Goal: Task Accomplishment & Management: Manage account settings

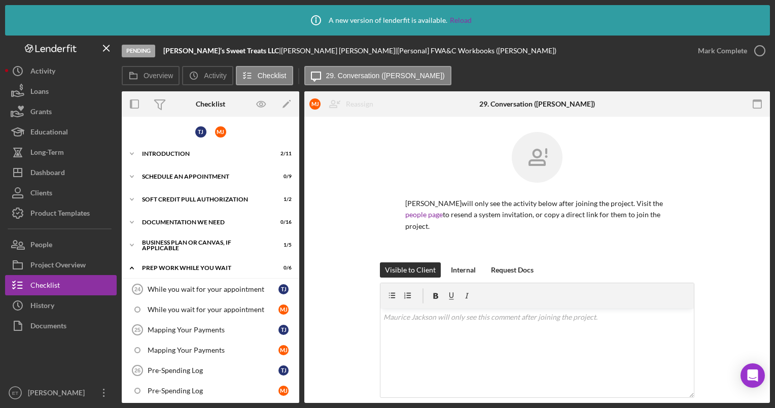
scroll to position [155, 0]
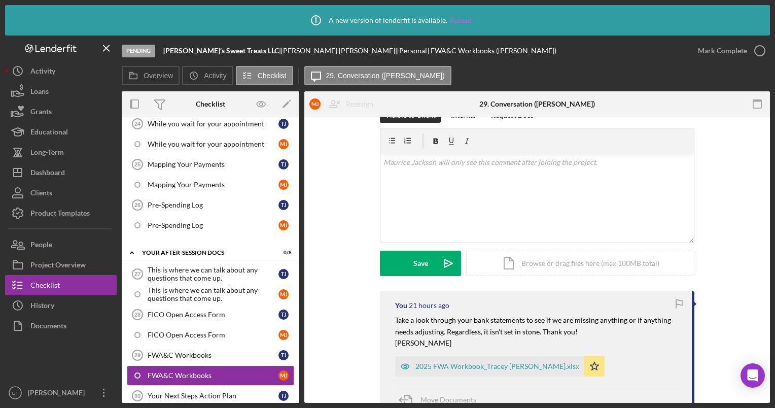
click at [464, 18] on link "Reload" at bounding box center [461, 20] width 22 height 8
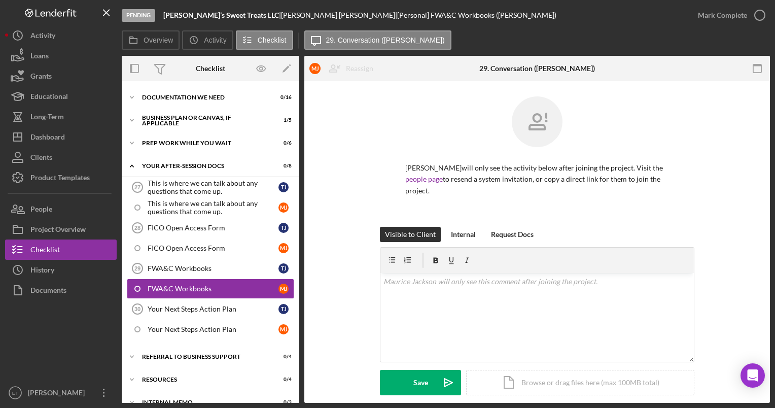
scroll to position [101, 0]
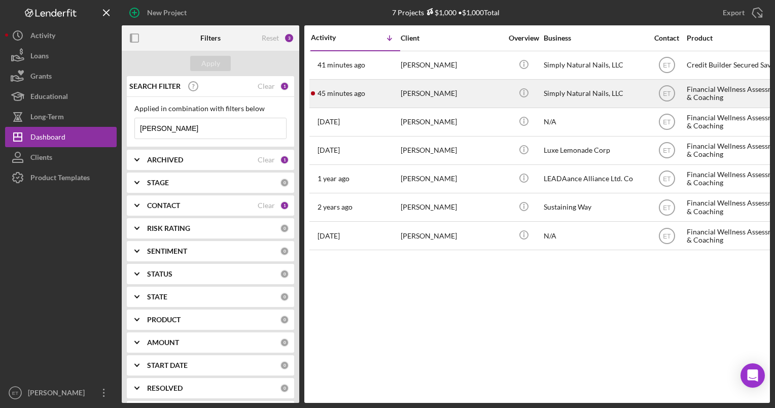
click at [357, 97] on time "45 minutes ago" at bounding box center [341, 93] width 48 height 8
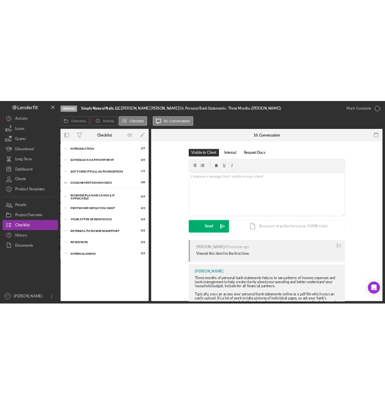
scroll to position [4, 0]
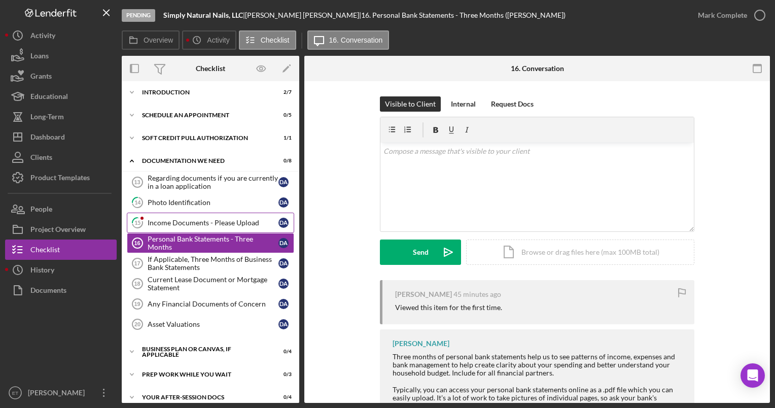
click at [201, 219] on div "Income Documents - Please Upload" at bounding box center [213, 222] width 131 height 8
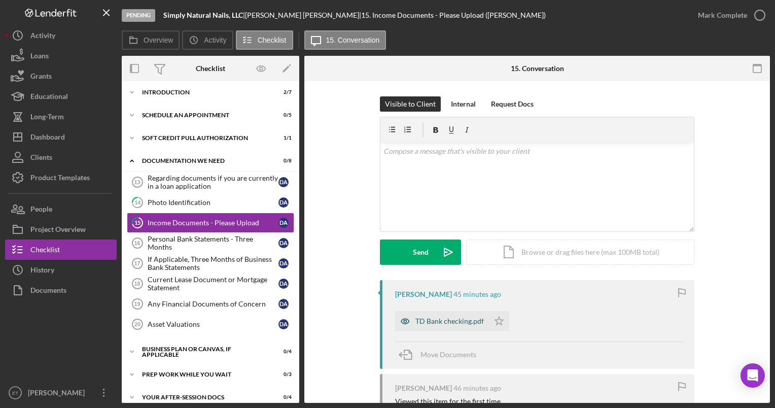
click at [384, 320] on icon "button" at bounding box center [405, 321] width 20 height 20
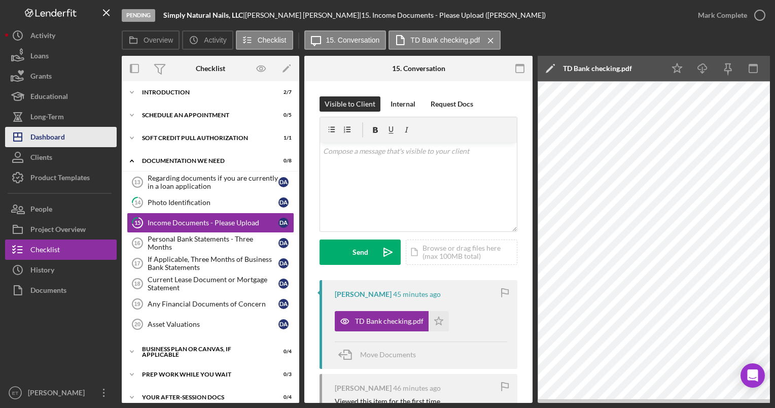
click at [52, 132] on div "Dashboard" at bounding box center [47, 138] width 34 height 23
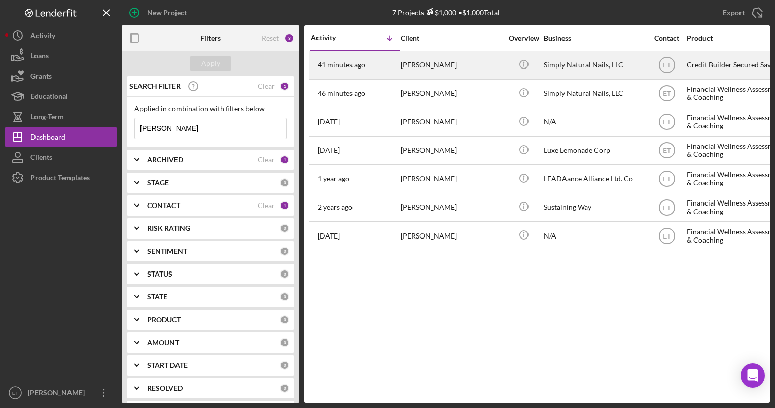
click at [384, 65] on div "Deborah Allen" at bounding box center [450, 65] width 101 height 27
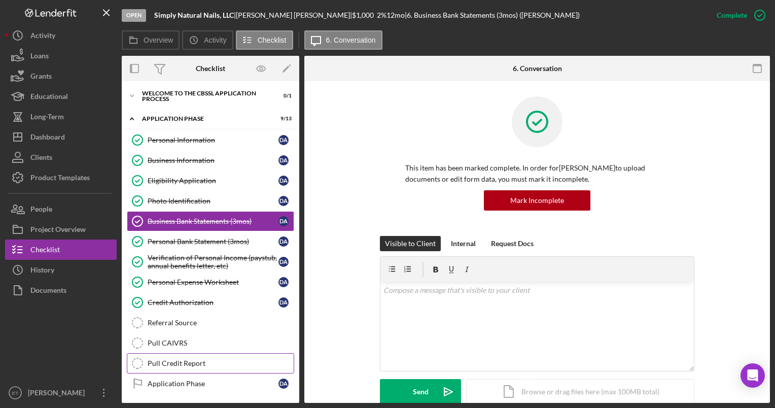
click at [177, 359] on div "Pull Credit Report" at bounding box center [221, 363] width 146 height 8
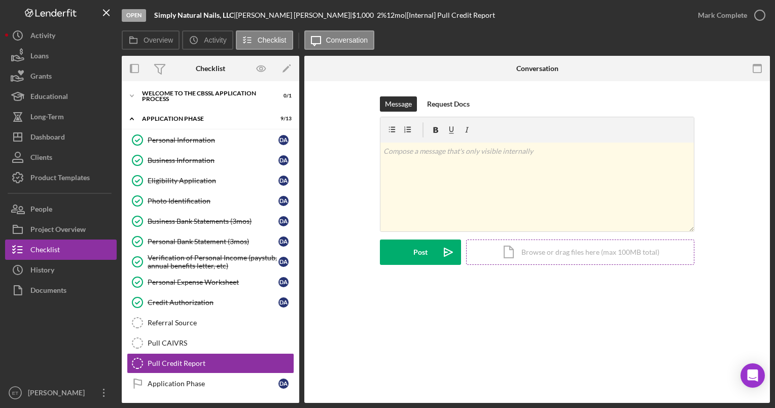
click at [384, 251] on div "Icon/Document Browse or drag files here (max 100MB total) Tap to choose files o…" at bounding box center [580, 251] width 228 height 25
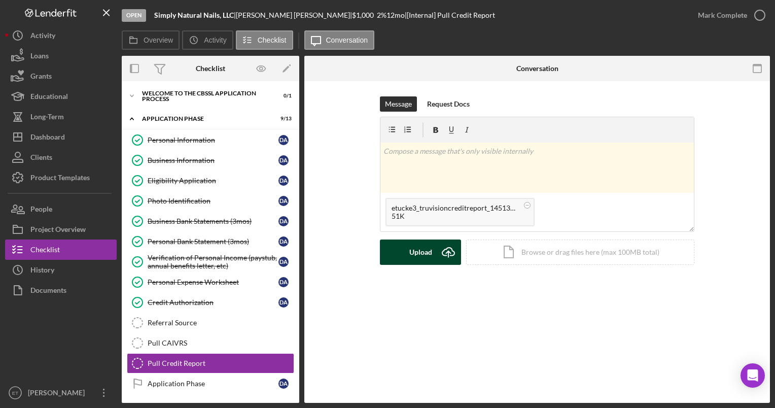
click at [384, 252] on div "Upload" at bounding box center [420, 251] width 23 height 25
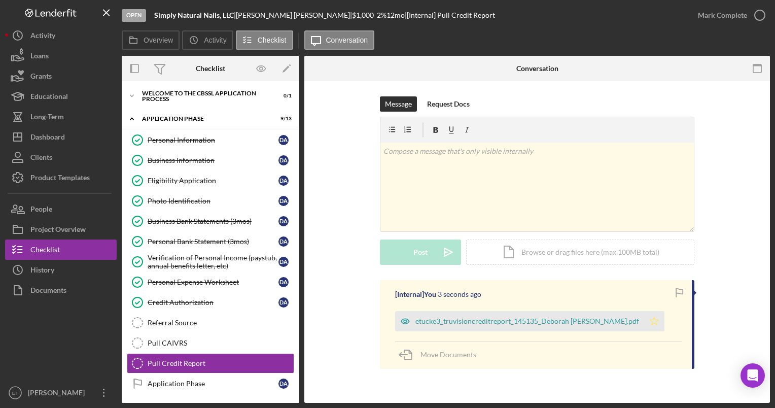
click at [384, 320] on icon "Icon/Star" at bounding box center [654, 321] width 20 height 20
click at [206, 324] on div "Referral Source" at bounding box center [221, 322] width 146 height 8
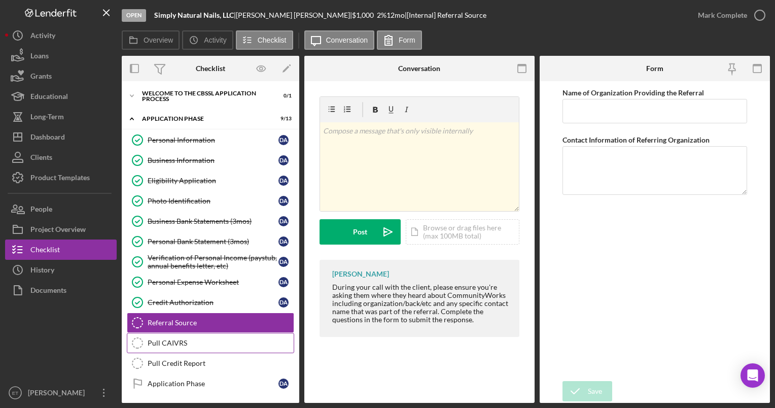
click at [184, 345] on link "Pull CAIVRS Pull CAIVRS" at bounding box center [210, 343] width 167 height 20
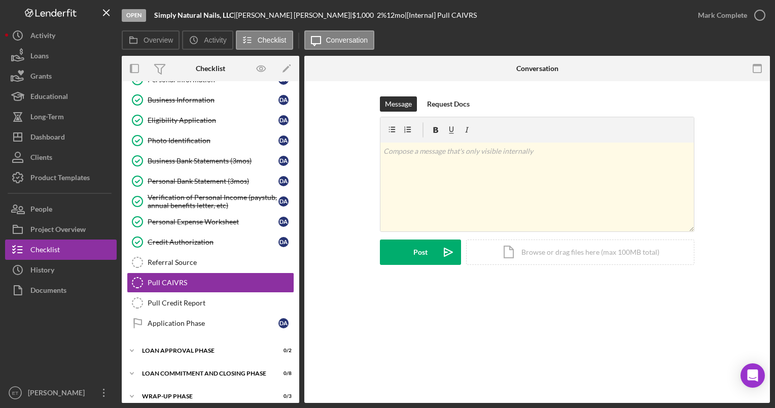
scroll to position [61, 0]
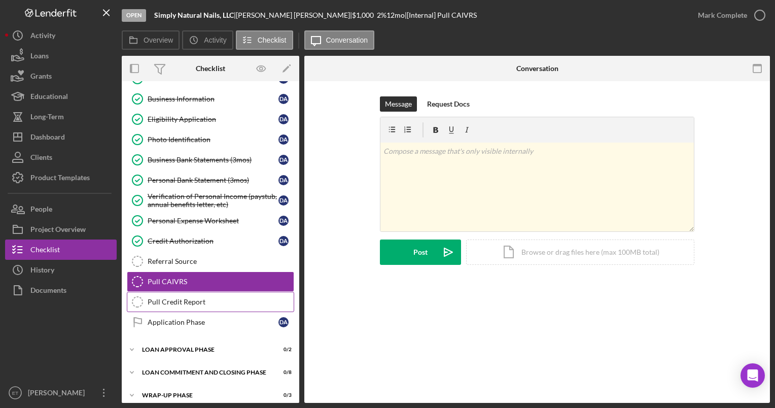
click at [172, 299] on div "Pull Credit Report" at bounding box center [221, 302] width 146 height 8
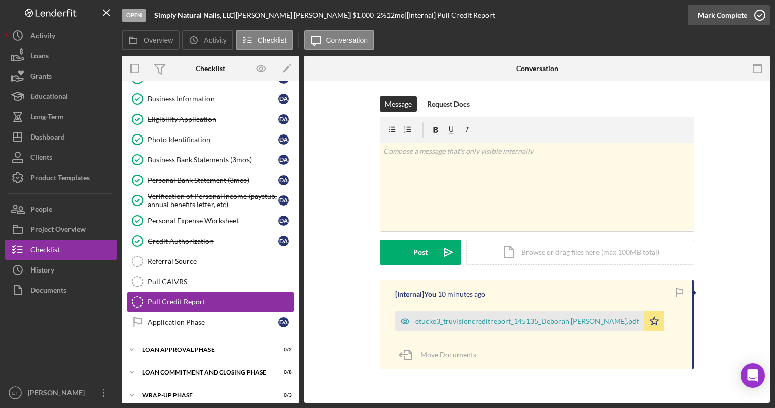
click at [384, 14] on icon "button" at bounding box center [759, 15] width 25 height 25
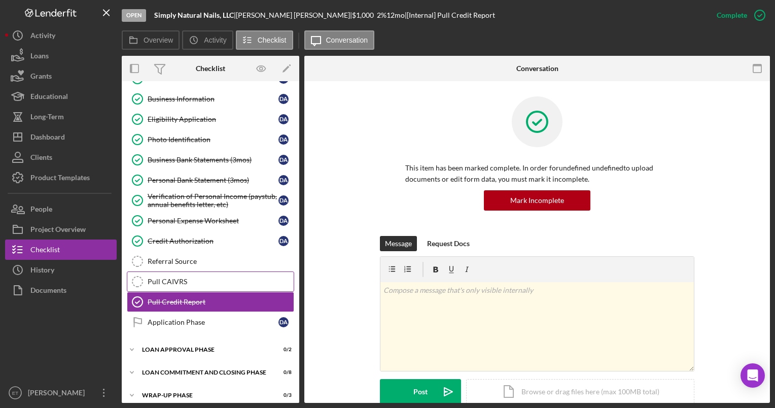
click at [172, 279] on div "Pull CAIVRS" at bounding box center [221, 281] width 146 height 8
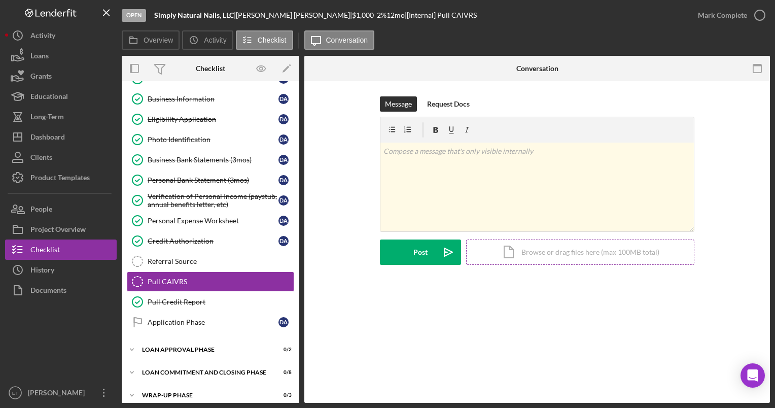
click at [384, 253] on div "Icon/Document Browse or drag files here (max 100MB total) Tap to choose files o…" at bounding box center [580, 251] width 228 height 25
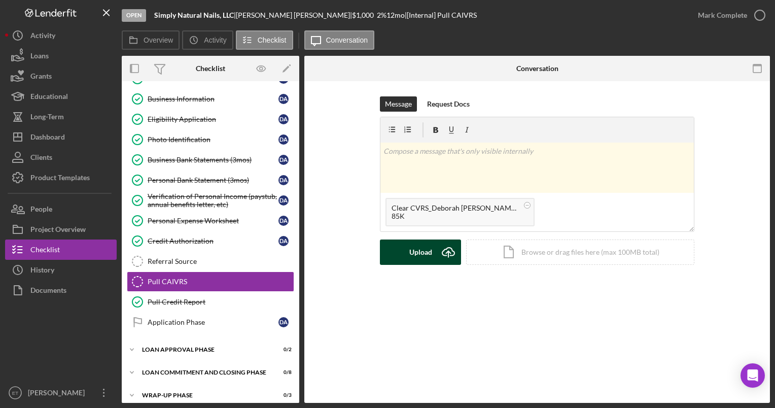
click at [384, 258] on button "Upload Icon/Upload" at bounding box center [420, 251] width 81 height 25
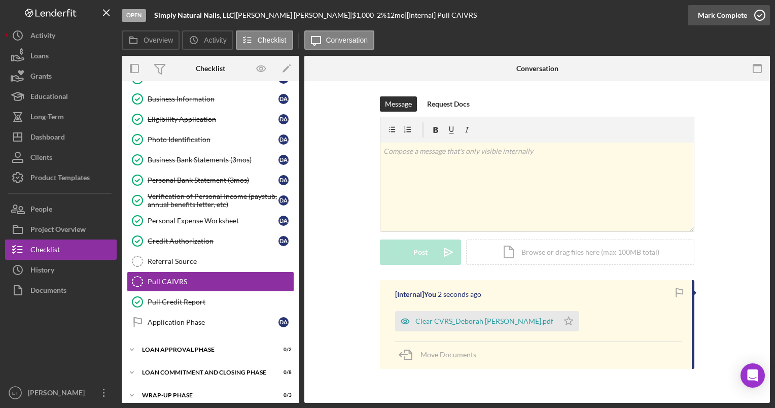
click at [384, 14] on icon "button" at bounding box center [759, 15] width 25 height 25
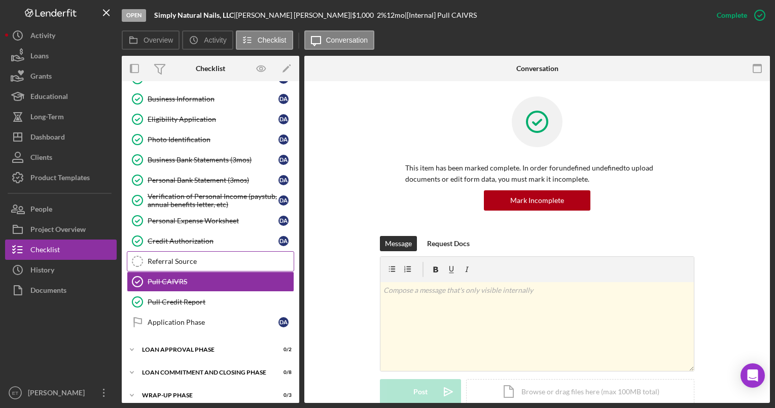
click at [172, 259] on div "Referral Source" at bounding box center [221, 261] width 146 height 8
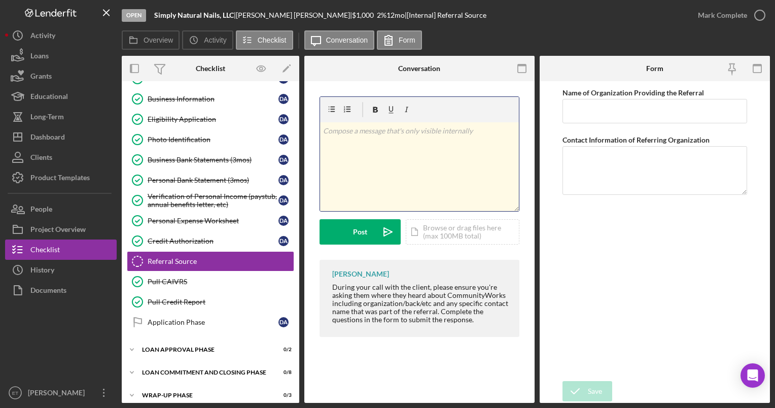
click at [384, 163] on div "v Color teal Color pink Remove color Add row above Add row below Add column bef…" at bounding box center [419, 166] width 199 height 89
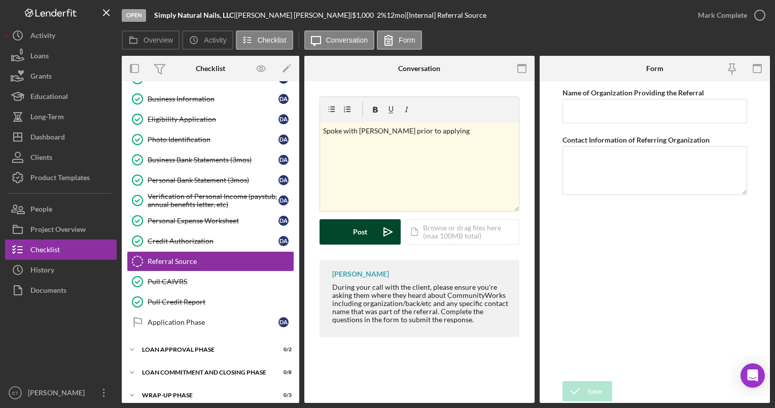
click at [362, 230] on div "Post" at bounding box center [360, 231] width 14 height 25
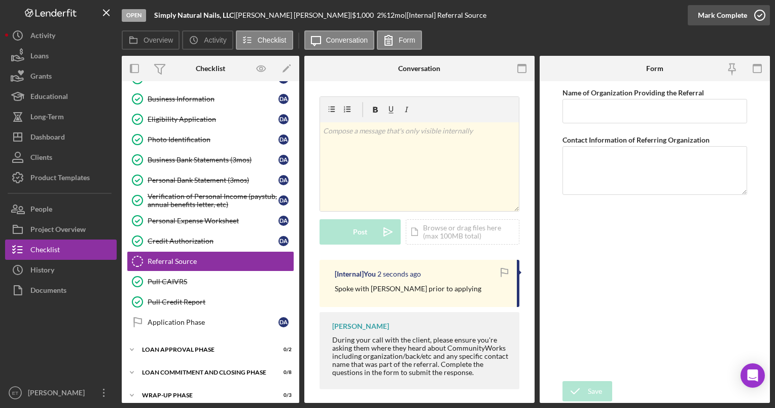
click at [384, 12] on icon "button" at bounding box center [759, 15] width 25 height 25
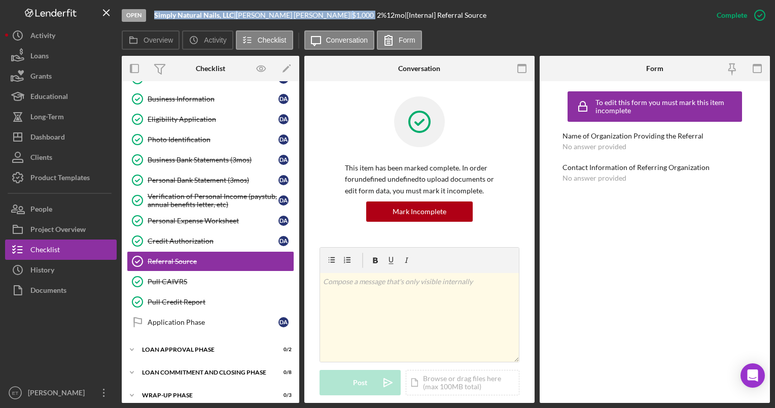
drag, startPoint x: 316, startPoint y: 14, endPoint x: 151, endPoint y: 12, distance: 165.3
click at [151, 12] on div "Open Simply Natural Nails, LLC | Deborah Allen | $1,000 $1,000 2 % 12 mo | [Int…" at bounding box center [414, 15] width 584 height 30
copy div "Simply Natural Nails, LLC | Deborah Allen | $1,000 $1,000"
click at [191, 321] on div "Application Phase" at bounding box center [213, 322] width 131 height 8
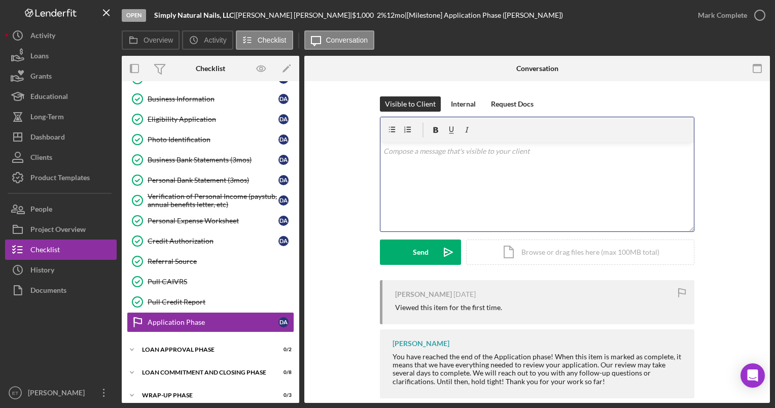
click at [384, 189] on div "v Color teal Color pink Remove color Add row above Add row below Add column bef…" at bounding box center [536, 186] width 313 height 89
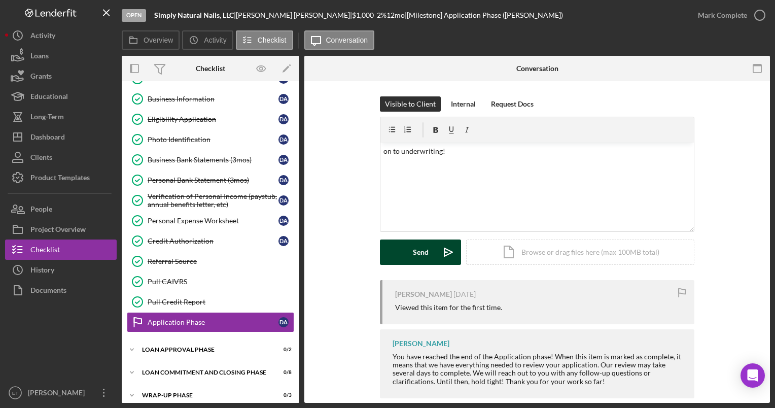
click at [384, 249] on icon "Icon/icon-invite-send" at bounding box center [447, 251] width 25 height 25
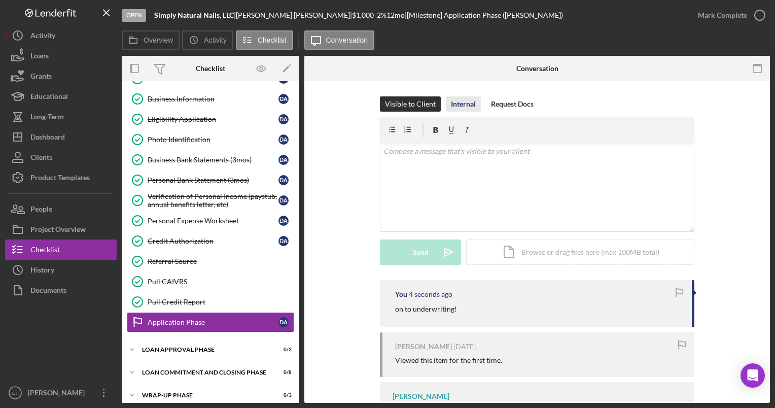
click at [384, 103] on div "Internal" at bounding box center [463, 103] width 25 height 15
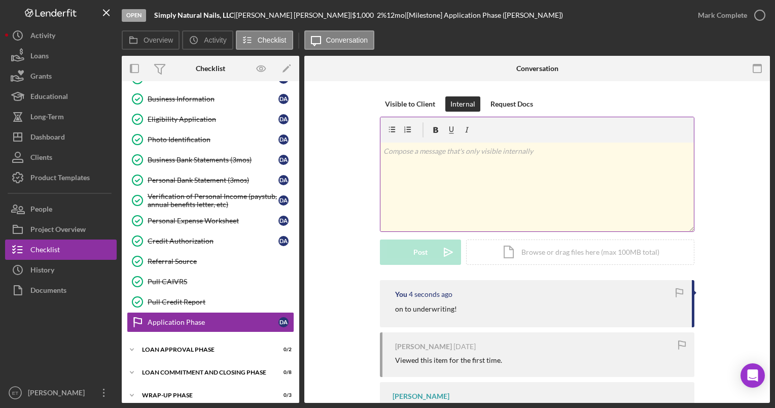
click at [384, 182] on div "v Color teal Color pink Remove color Add row above Add row below Add column bef…" at bounding box center [536, 186] width 313 height 89
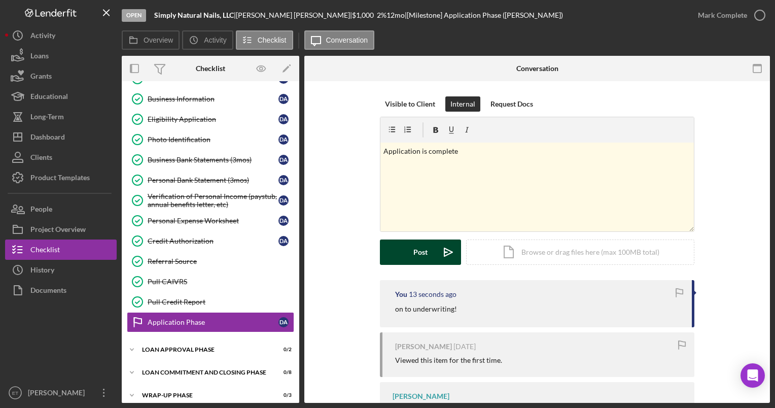
click at [384, 251] on div "Post" at bounding box center [420, 251] width 14 height 25
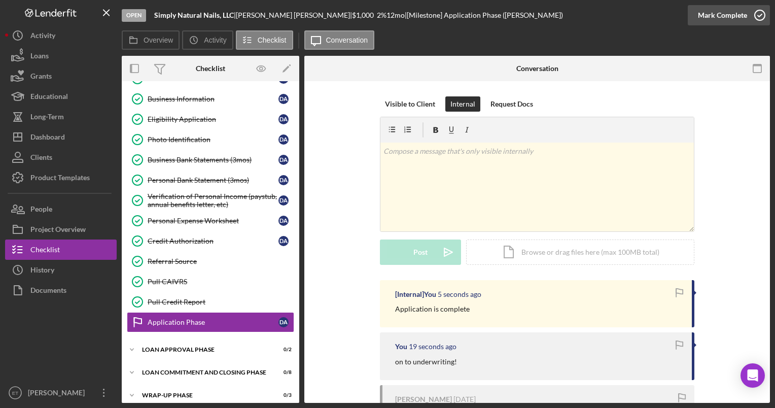
click at [384, 13] on icon "button" at bounding box center [759, 15] width 25 height 25
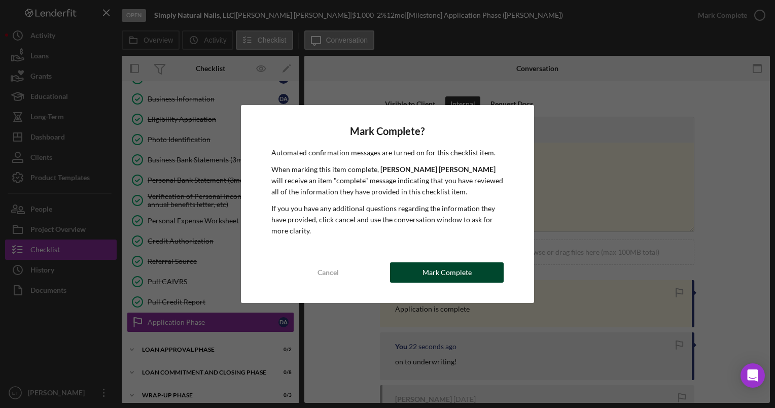
click at [384, 272] on button "Mark Complete" at bounding box center [447, 272] width 114 height 20
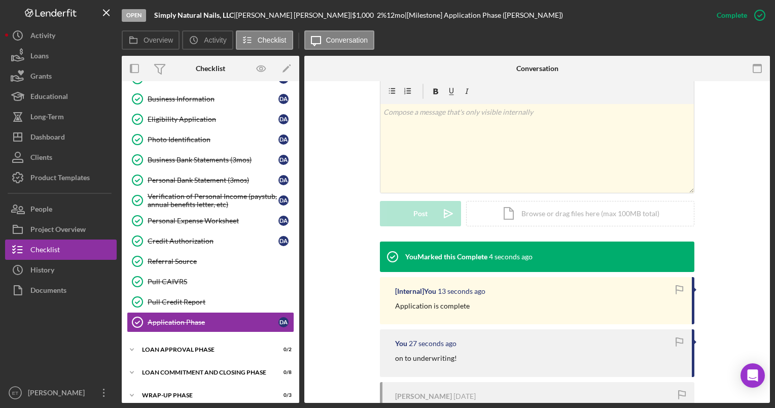
scroll to position [178, 0]
click at [207, 346] on div "Loan Approval Phase" at bounding box center [214, 349] width 144 height 6
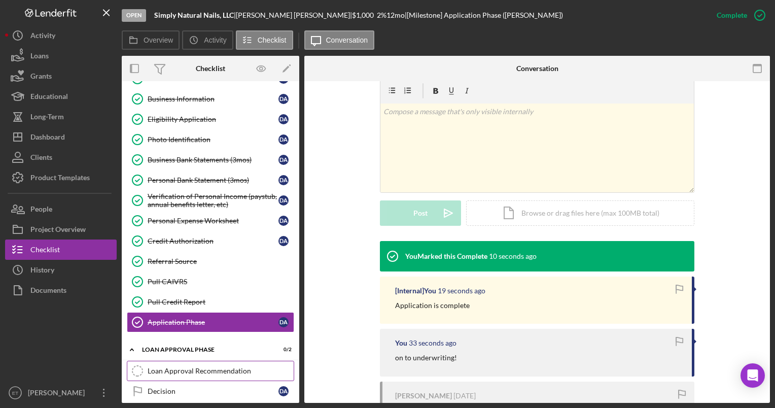
click at [208, 369] on div "Loan Approval Recommendation" at bounding box center [221, 371] width 146 height 8
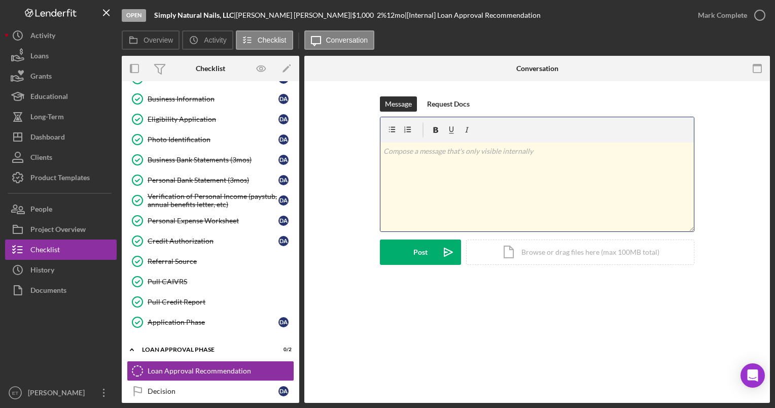
click at [384, 176] on div "v Color teal Color pink Remove color Add row above Add row below Add column bef…" at bounding box center [536, 186] width 313 height 89
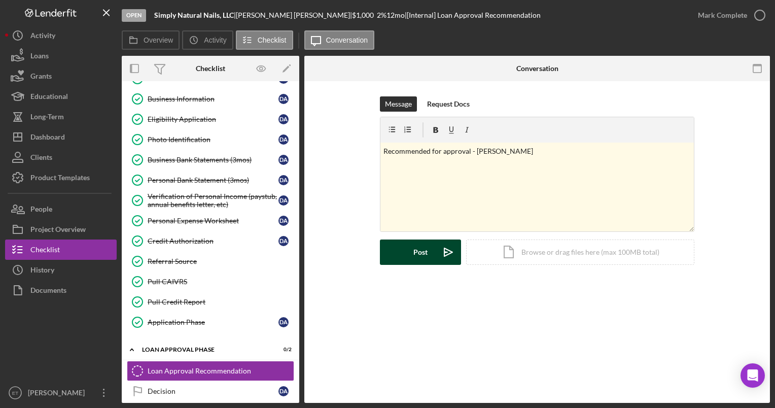
click at [384, 255] on icon "Icon/icon-invite-send" at bounding box center [447, 251] width 25 height 25
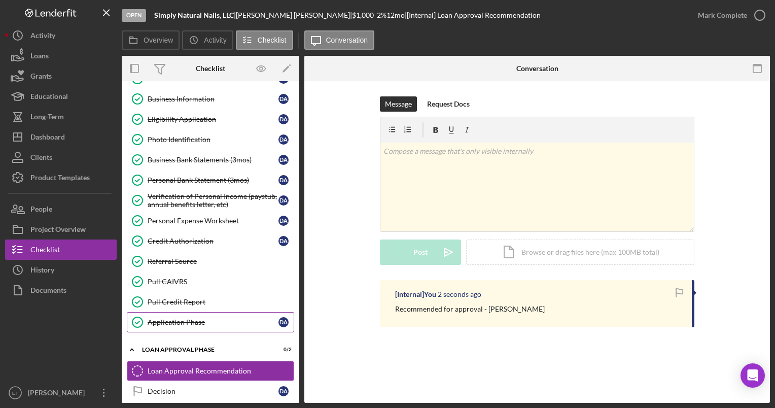
scroll to position [112, 0]
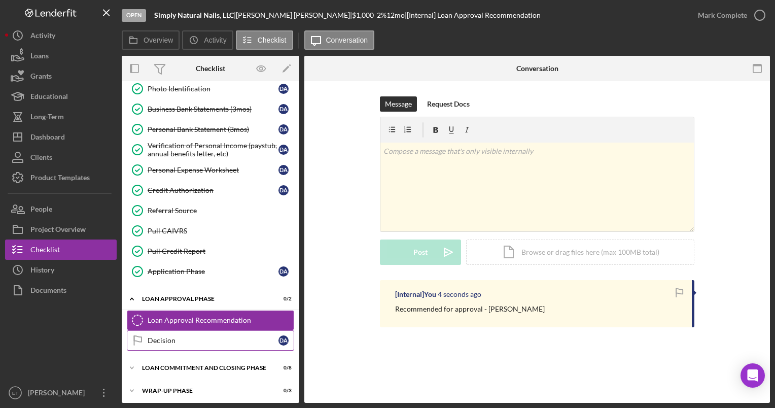
click at [185, 337] on div "Decision" at bounding box center [213, 340] width 131 height 8
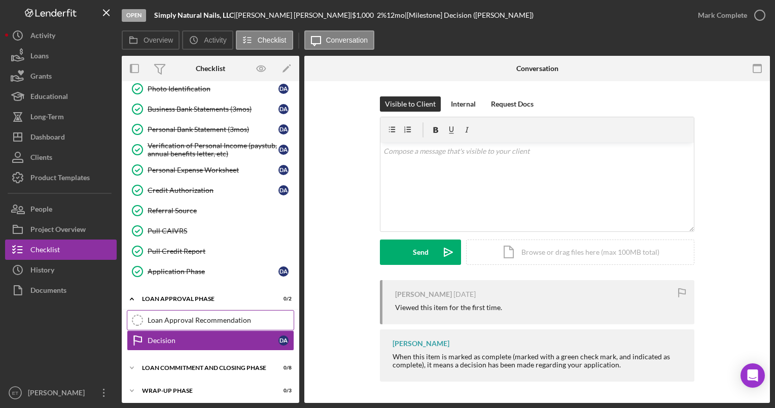
click at [179, 316] on div "Loan Approval Recommendation" at bounding box center [221, 320] width 146 height 8
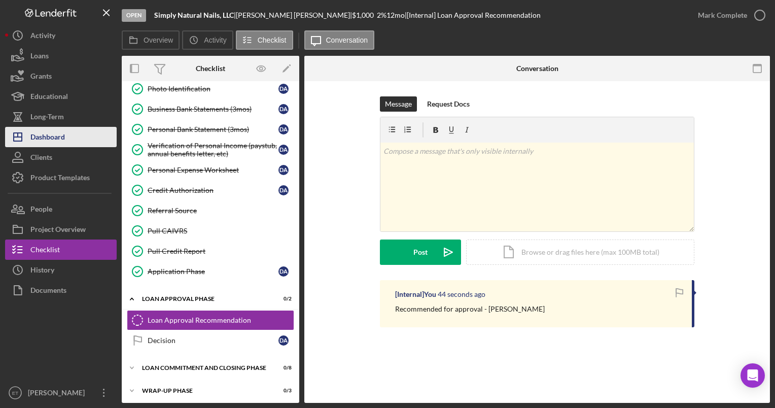
click at [73, 140] on button "Icon/Dashboard Dashboard" at bounding box center [61, 137] width 112 height 20
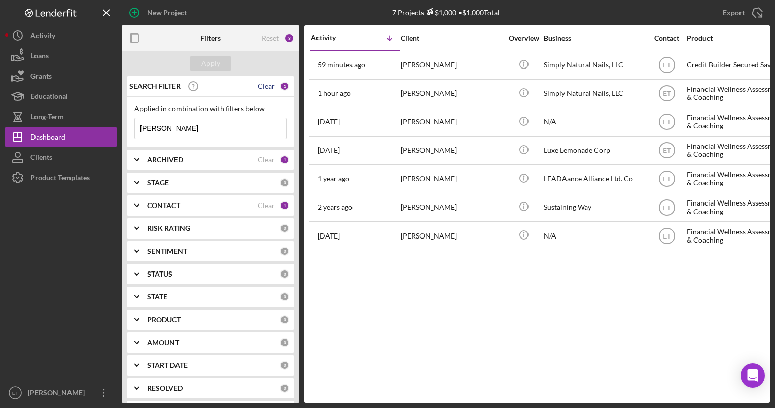
click at [264, 87] on div "Clear" at bounding box center [266, 86] width 17 height 8
click at [268, 159] on div "Clear" at bounding box center [266, 160] width 17 height 8
click at [265, 209] on div "CONTACT Clear 1" at bounding box center [218, 205] width 142 height 20
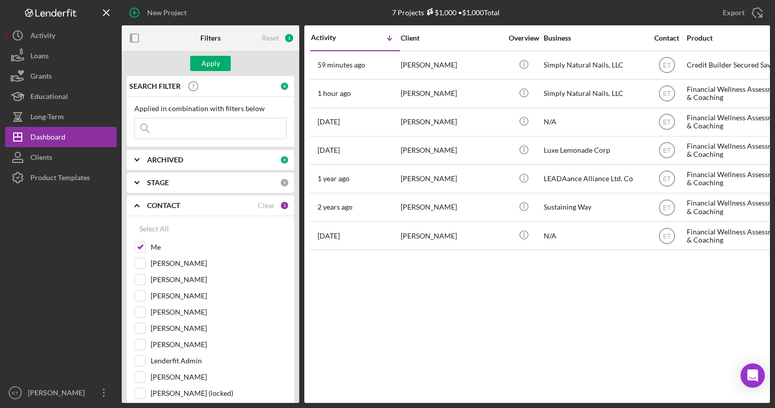
click at [265, 209] on div "CONTACT Clear 1" at bounding box center [218, 205] width 142 height 20
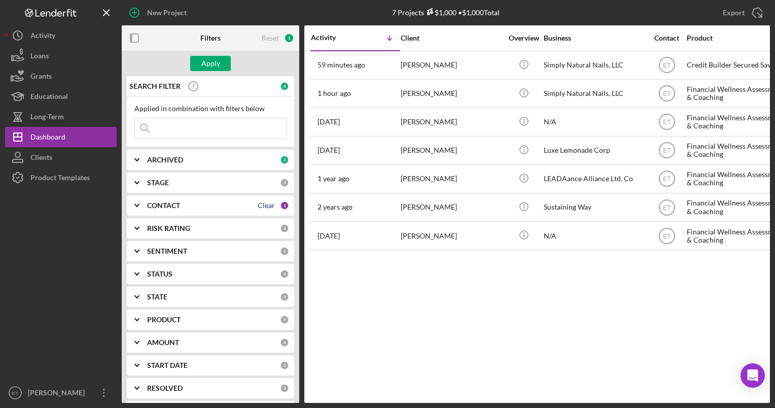
click at [262, 206] on div "Clear" at bounding box center [266, 205] width 17 height 8
click at [204, 126] on input at bounding box center [210, 128] width 151 height 20
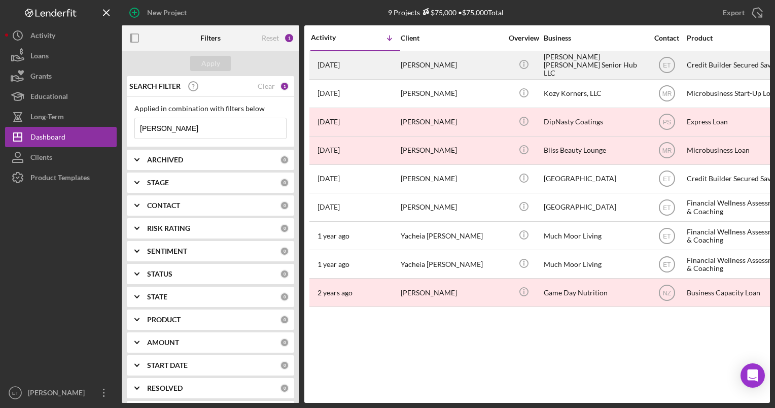
type input "amanda farr"
click at [384, 71] on div "[PERSON_NAME]" at bounding box center [450, 65] width 101 height 27
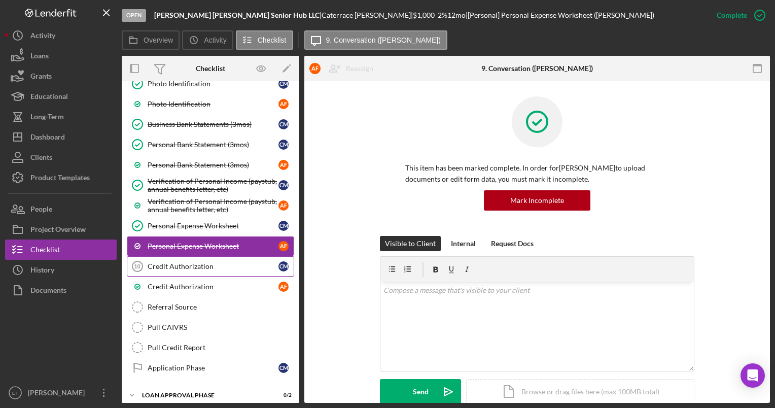
scroll to position [229, 0]
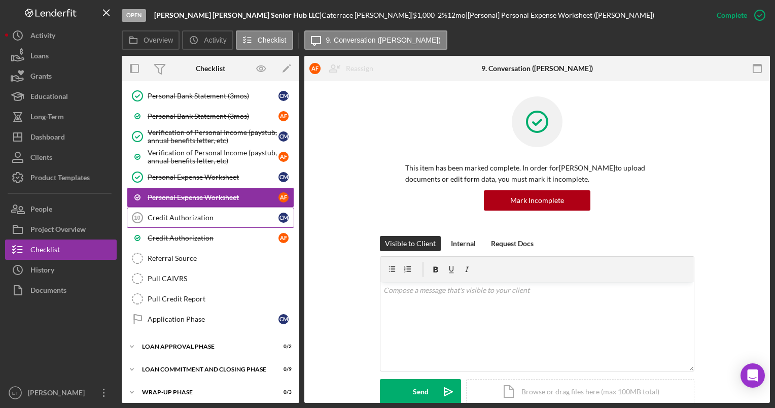
click at [169, 217] on div "Credit Authorization" at bounding box center [213, 217] width 131 height 8
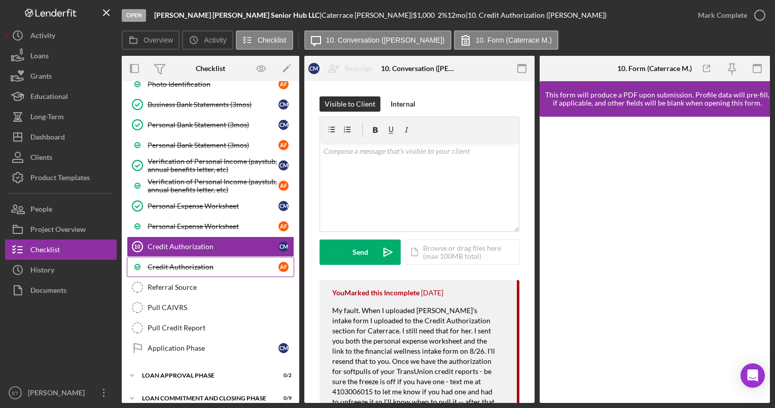
scroll to position [229, 0]
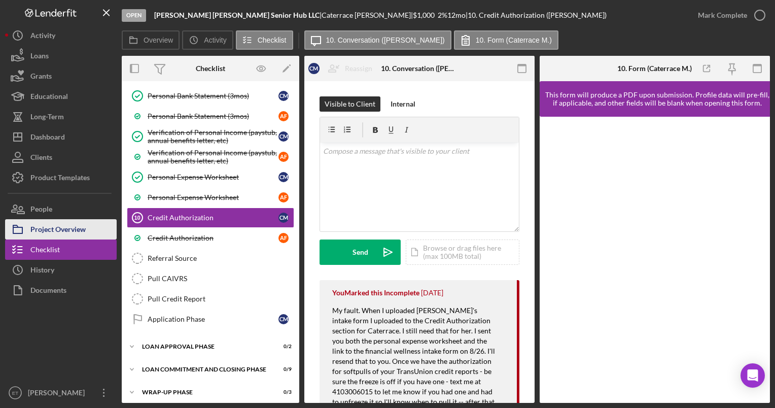
click at [76, 227] on div "Project Overview" at bounding box center [57, 230] width 55 height 23
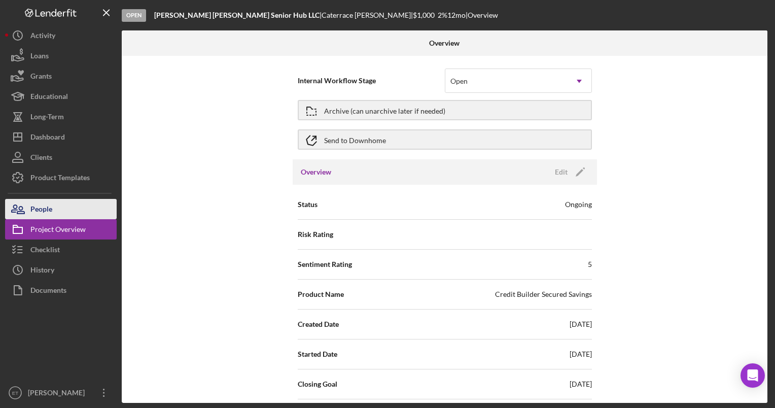
click at [47, 209] on div "People" at bounding box center [41, 210] width 22 height 23
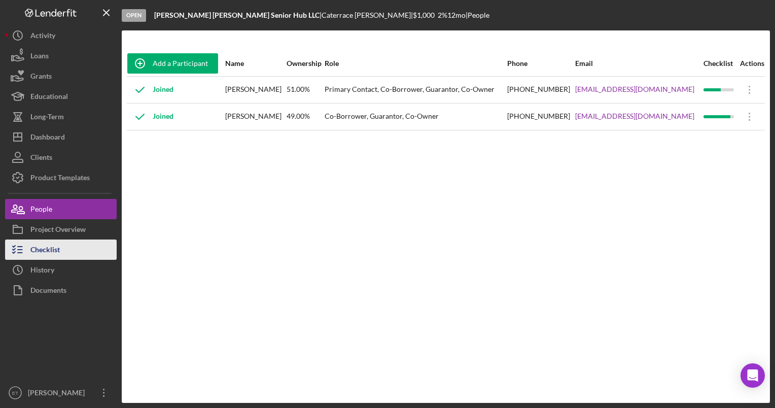
click at [50, 250] on div "Checklist" at bounding box center [44, 250] width 29 height 23
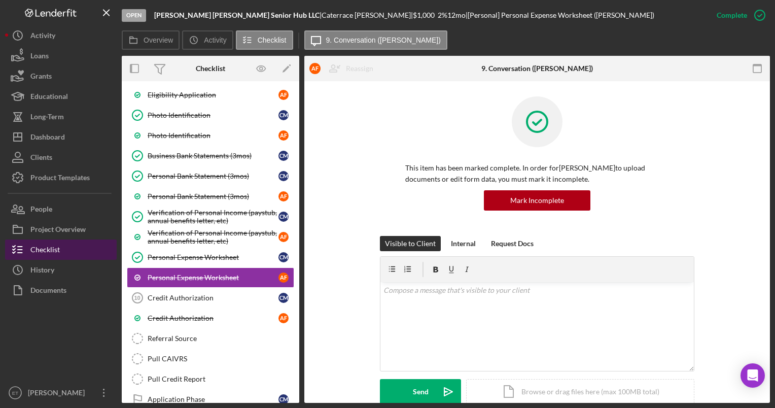
scroll to position [180, 0]
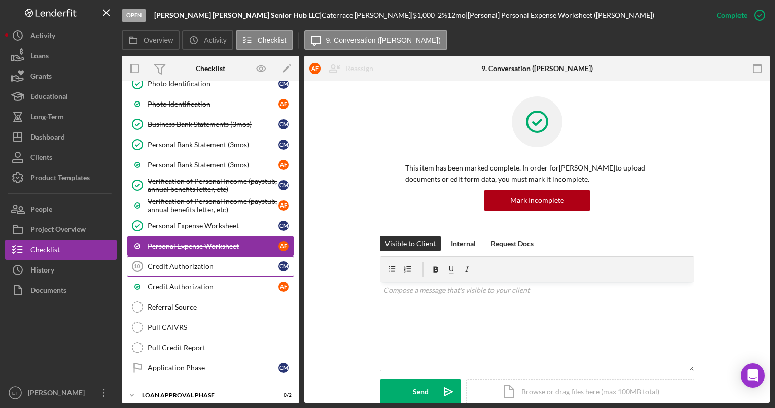
click at [186, 266] on div "Credit Authorization" at bounding box center [213, 266] width 131 height 8
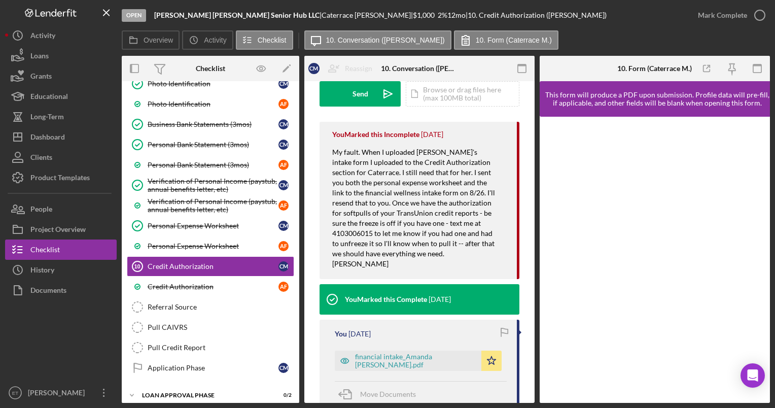
scroll to position [159, 0]
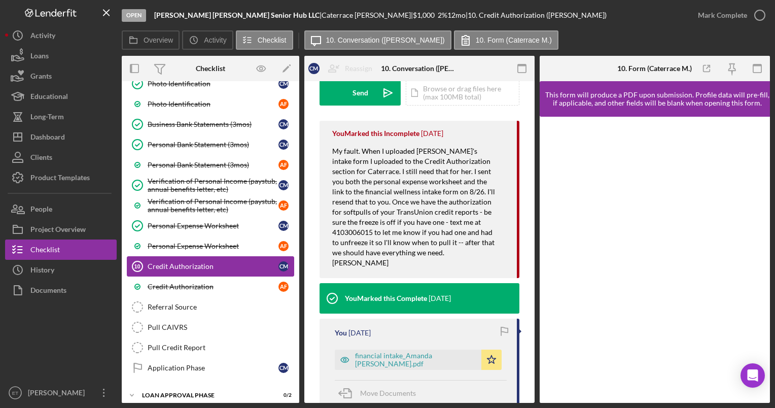
click at [192, 262] on div "Credit Authorization" at bounding box center [213, 266] width 131 height 8
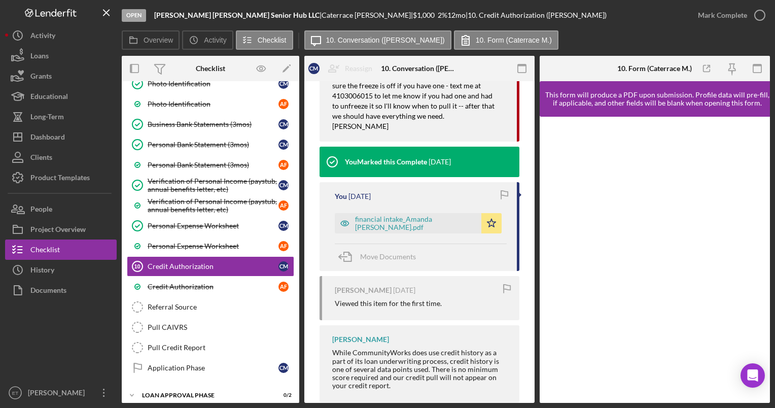
scroll to position [305, 0]
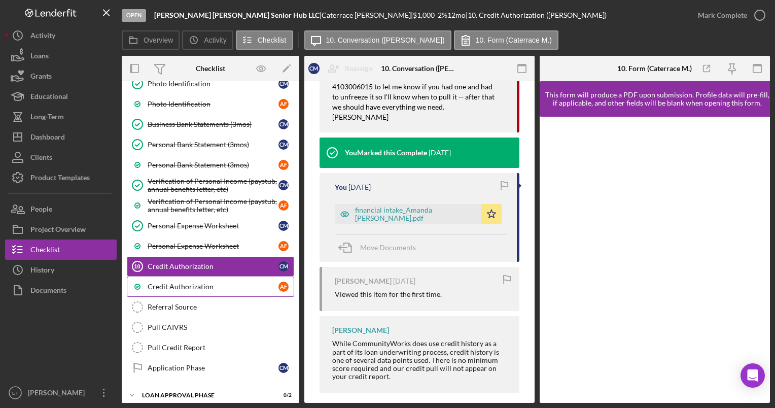
click at [158, 282] on div "Credit Authorization" at bounding box center [213, 286] width 131 height 8
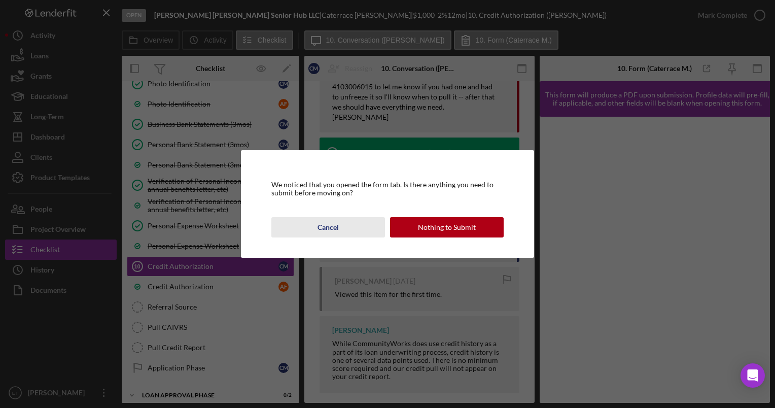
click at [339, 228] on button "Cancel" at bounding box center [328, 227] width 114 height 20
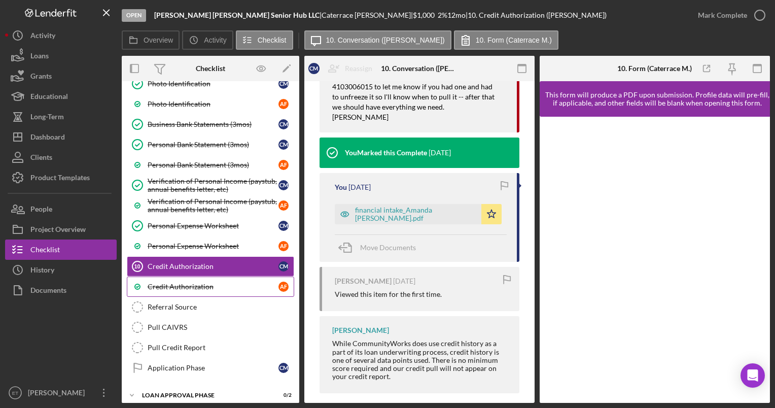
click at [172, 284] on div "Credit Authorization" at bounding box center [213, 286] width 131 height 8
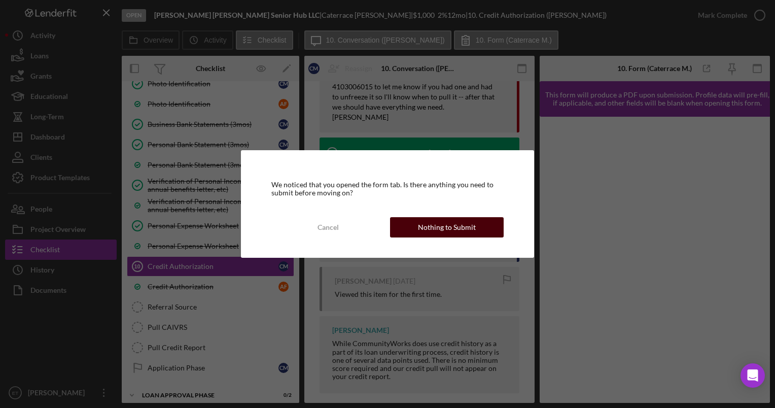
click at [384, 226] on button "Nothing to Submit" at bounding box center [447, 227] width 114 height 20
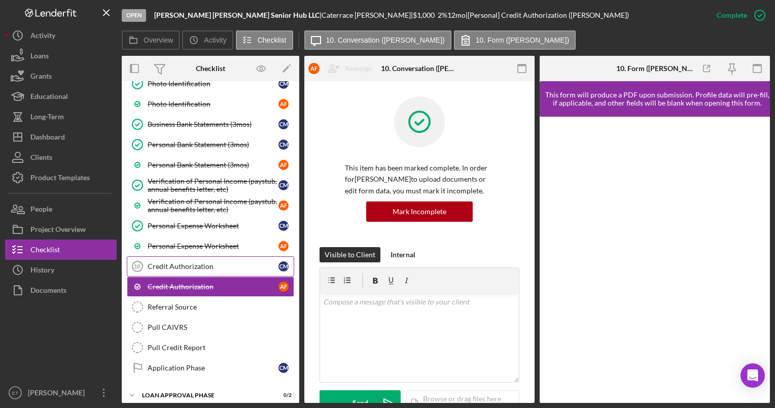
click at [176, 263] on div "Credit Authorization" at bounding box center [213, 266] width 131 height 8
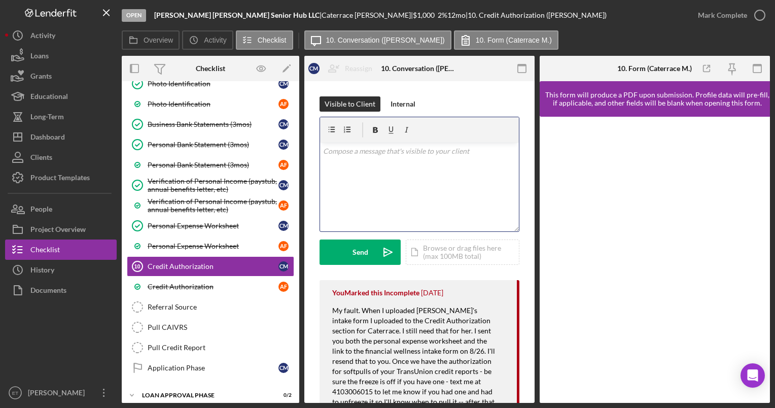
click at [366, 191] on div "v Color teal Color pink Remove color Add row above Add row below Add column bef…" at bounding box center [419, 186] width 199 height 89
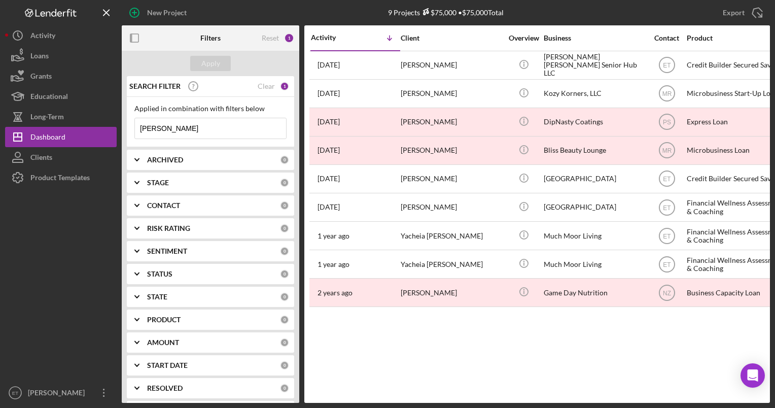
click at [189, 128] on input "amanda farr" at bounding box center [210, 128] width 151 height 20
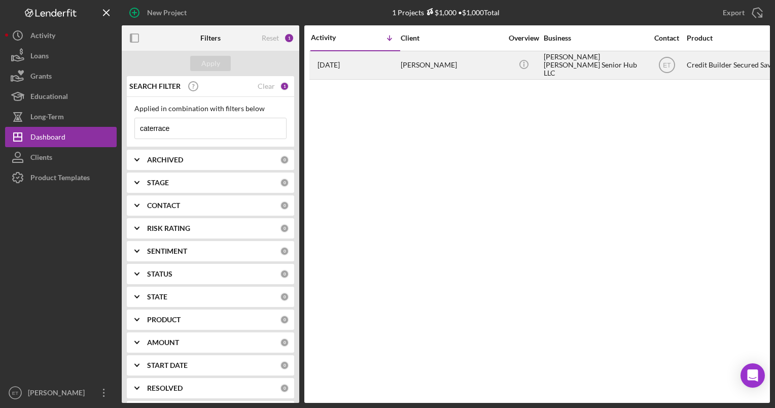
type input "caterrace"
click at [439, 70] on div "[PERSON_NAME]" at bounding box center [450, 65] width 101 height 27
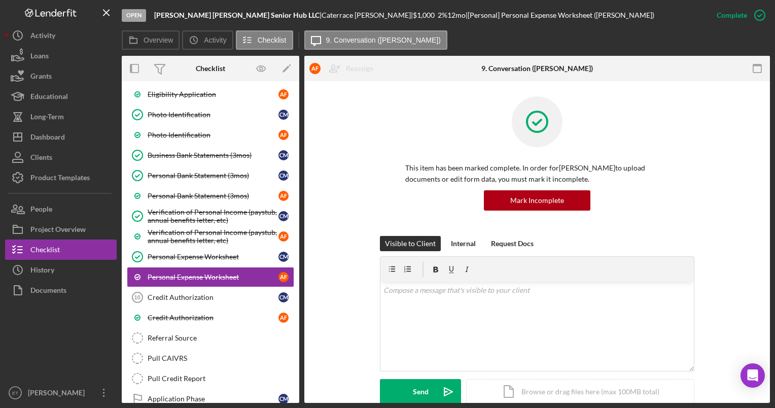
scroll to position [180, 0]
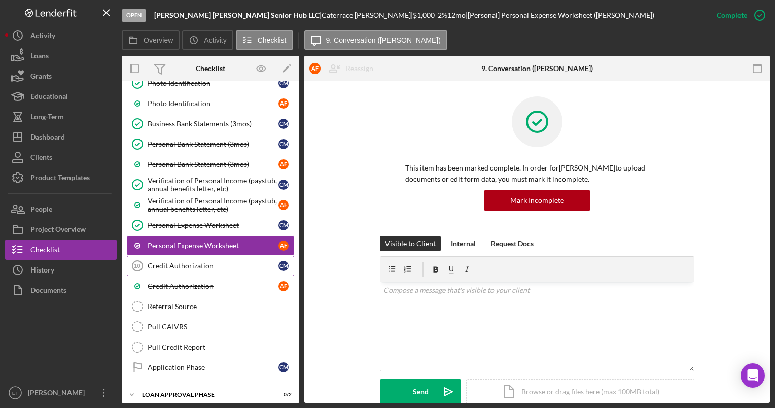
click at [172, 262] on div "Credit Authorization" at bounding box center [213, 266] width 131 height 8
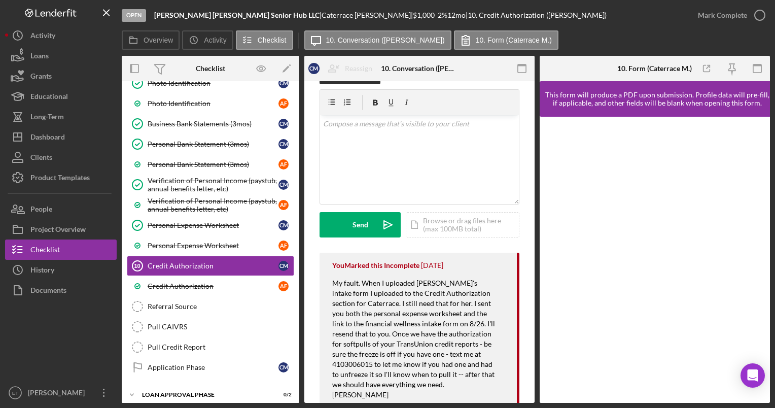
scroll to position [23, 0]
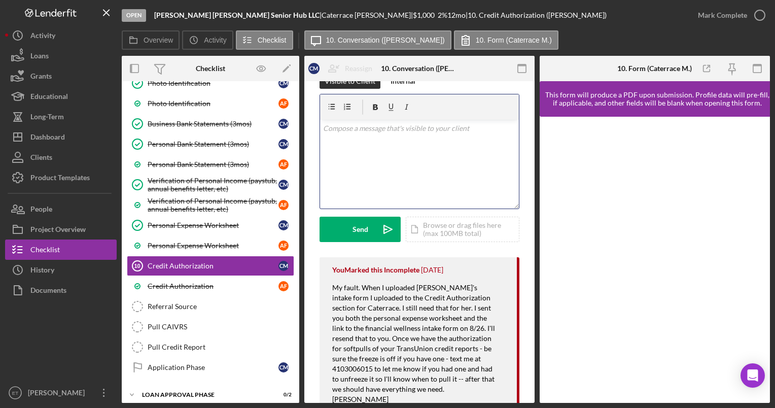
click at [365, 189] on div "v Color teal Color pink Remove color Add row above Add row below Add column bef…" at bounding box center [419, 164] width 199 height 89
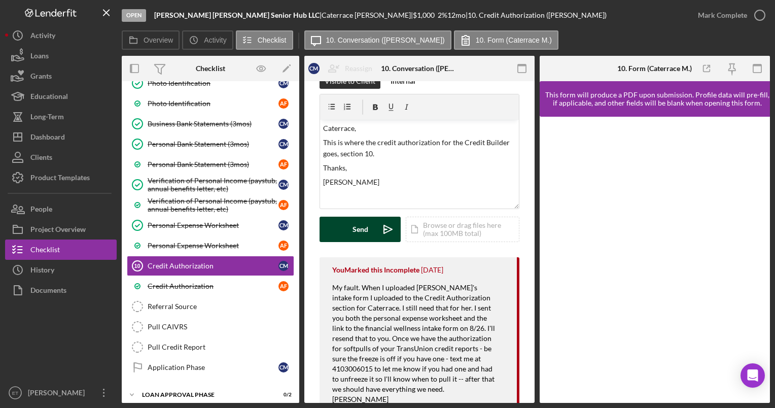
click at [382, 225] on icon "Icon/icon-invite-send" at bounding box center [387, 228] width 25 height 25
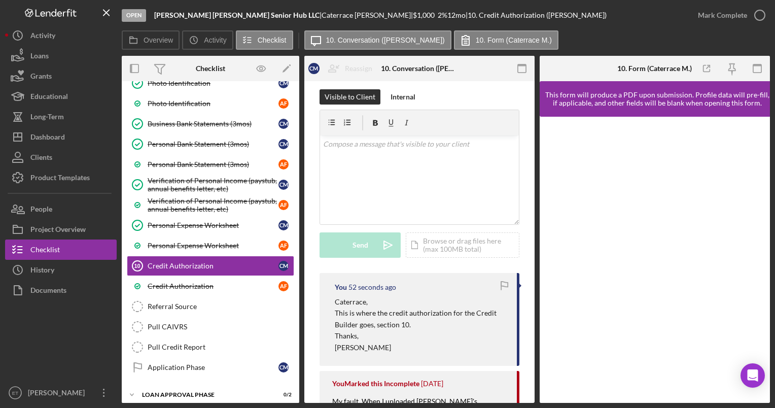
scroll to position [0, 0]
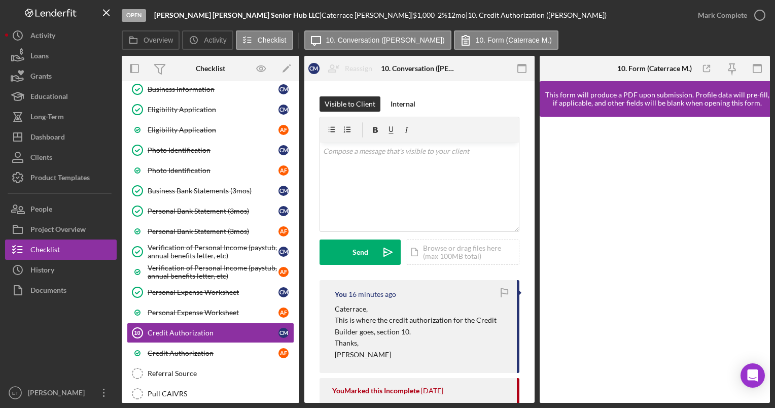
scroll to position [200, 0]
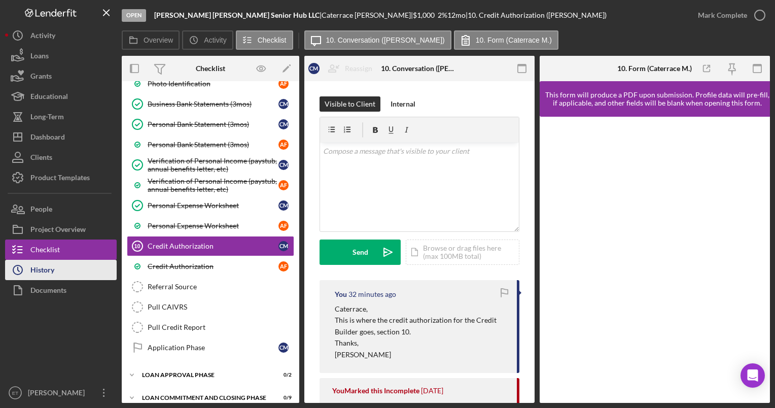
click at [36, 279] on div "History" at bounding box center [42, 271] width 24 height 23
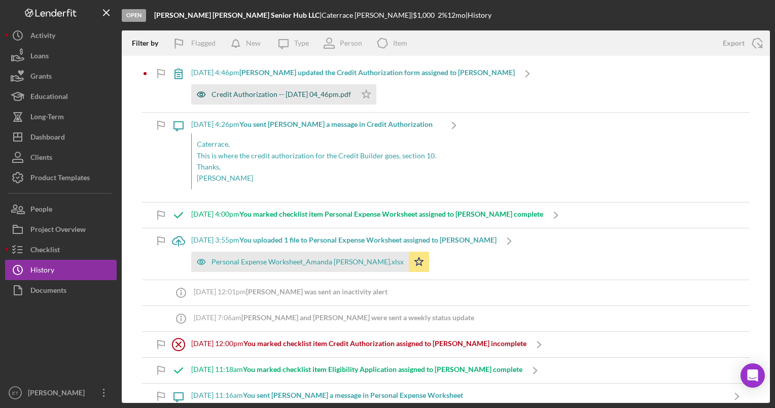
click at [202, 95] on icon "button" at bounding box center [201, 94] width 3 height 3
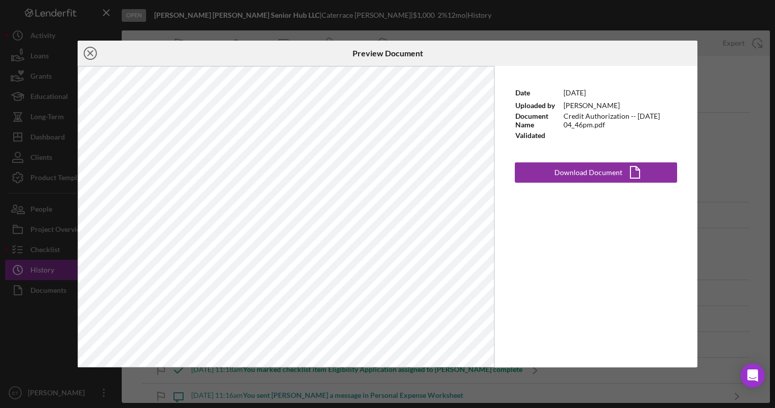
click at [88, 57] on icon "Icon/Close" at bounding box center [90, 53] width 25 height 25
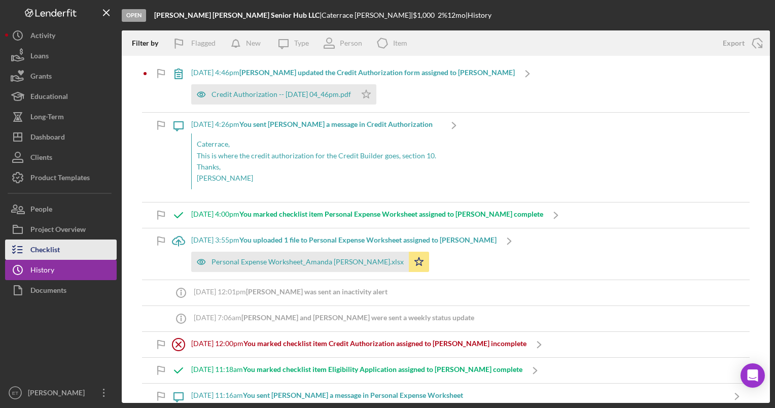
click at [45, 252] on div "Checklist" at bounding box center [44, 250] width 29 height 23
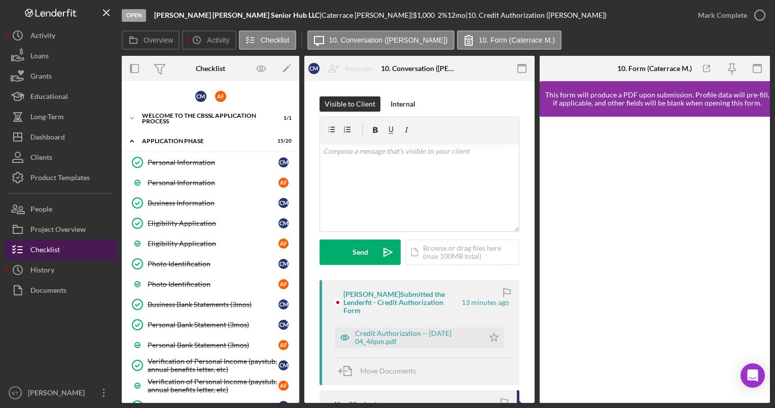
scroll to position [200, 0]
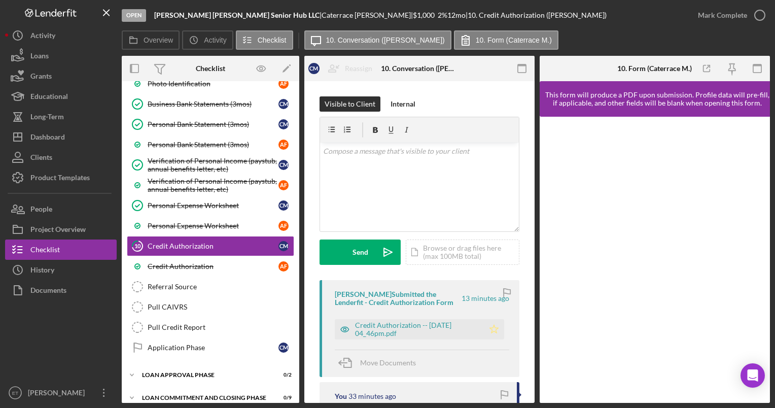
click at [493, 326] on icon "Icon/Star" at bounding box center [494, 329] width 20 height 20
click at [414, 212] on div "v Color teal Color pink Remove color Add row above Add row below Add column bef…" at bounding box center [419, 186] width 199 height 89
click at [758, 16] on polyline "button" at bounding box center [759, 15] width 4 height 3
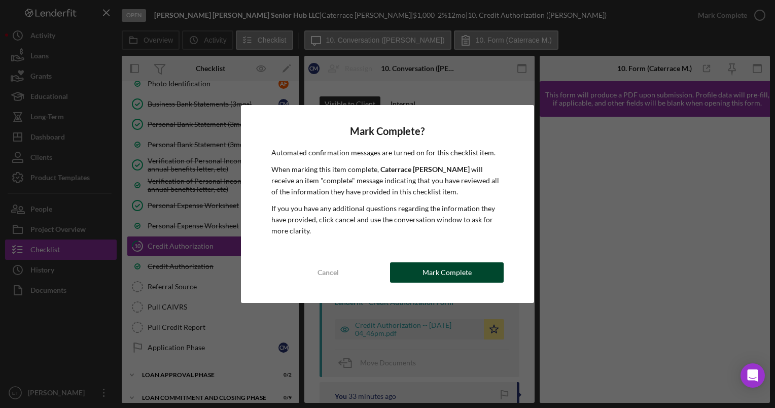
click at [465, 270] on div "Mark Complete" at bounding box center [446, 272] width 49 height 20
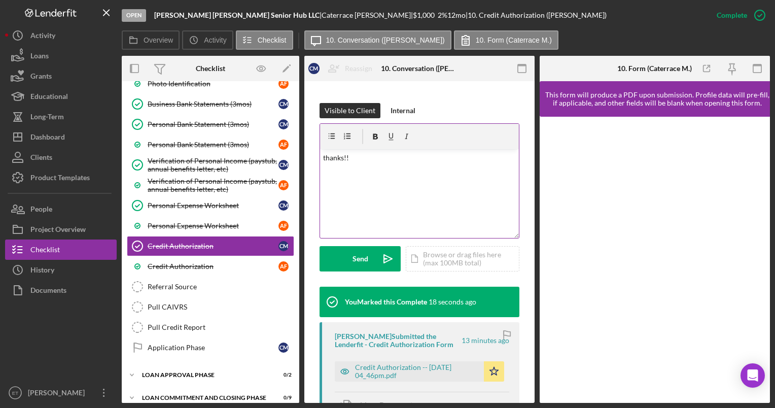
scroll to position [148, 0]
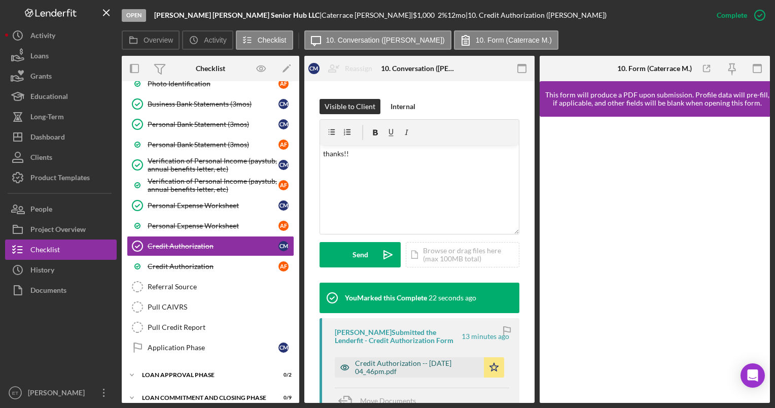
click at [344, 367] on icon "button" at bounding box center [345, 367] width 20 height 20
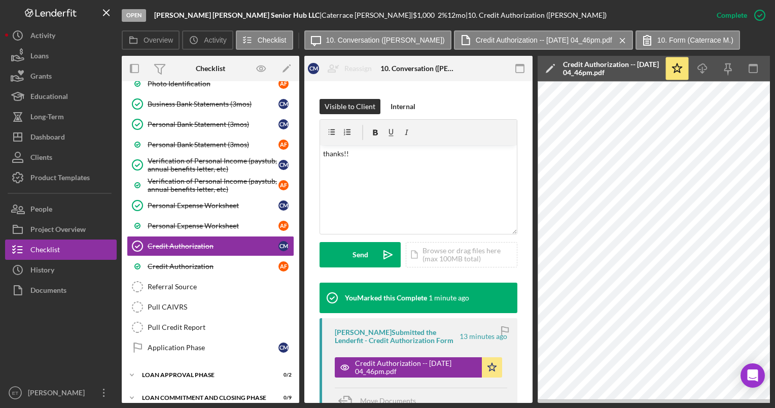
click at [187, 262] on div "Credit Authorization" at bounding box center [213, 266] width 131 height 8
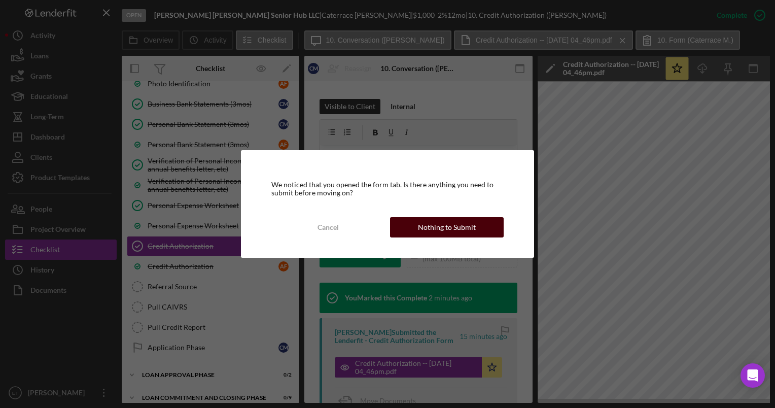
click at [433, 230] on div "Nothing to Submit" at bounding box center [447, 227] width 58 height 20
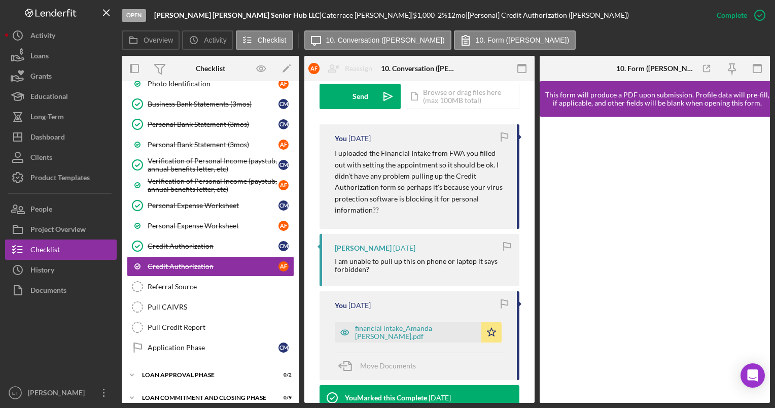
scroll to position [308, 0]
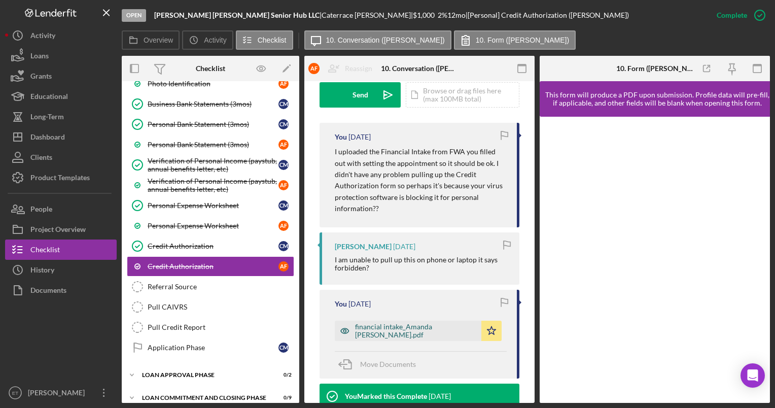
click at [376, 333] on div "financial intake_Amanda [PERSON_NAME].pdf" at bounding box center [415, 330] width 121 height 16
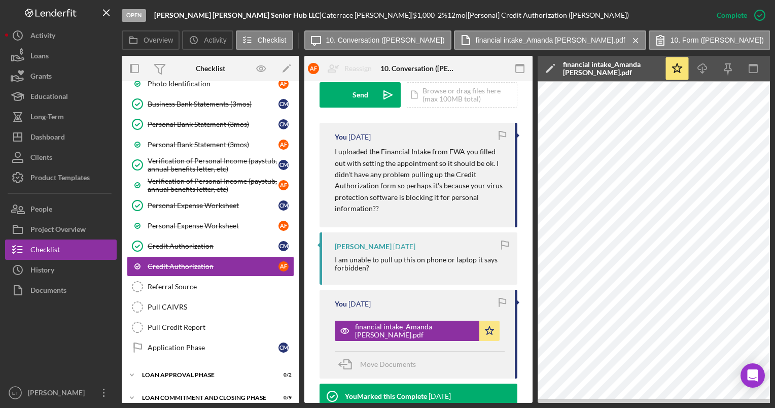
click at [64, 337] on div at bounding box center [61, 341] width 112 height 82
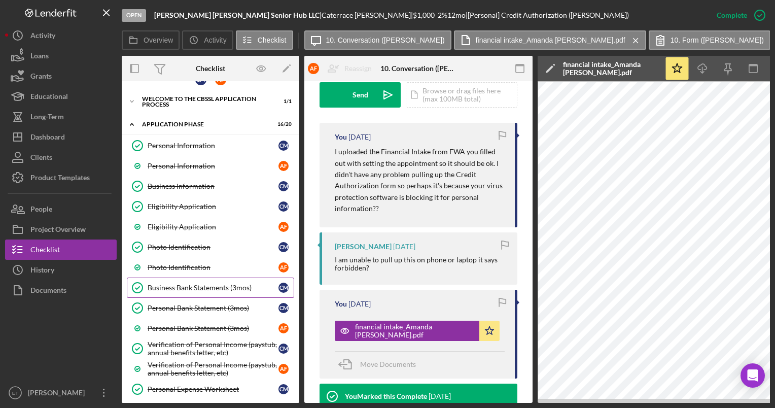
scroll to position [9, 0]
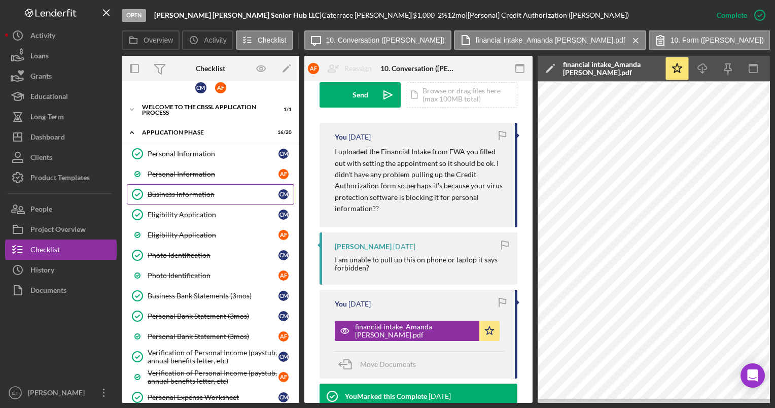
click at [180, 197] on link "Business Information Business Information C M" at bounding box center [210, 194] width 167 height 20
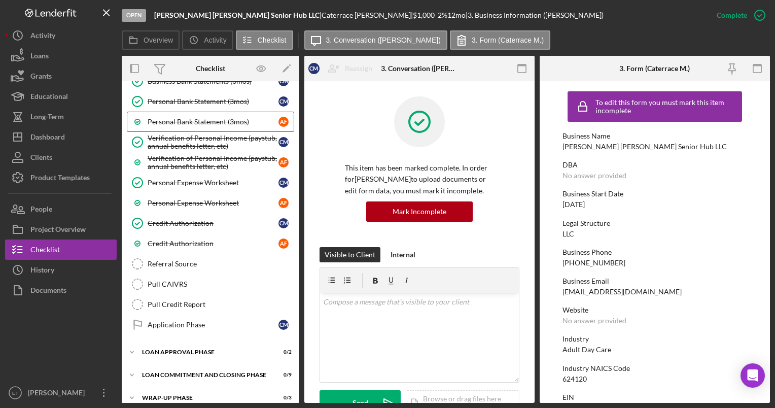
scroll to position [225, 0]
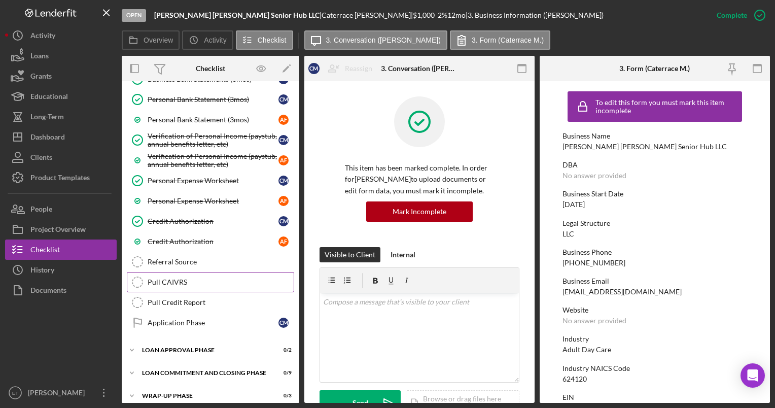
click at [174, 278] on div "Pull CAIVRS" at bounding box center [221, 282] width 146 height 8
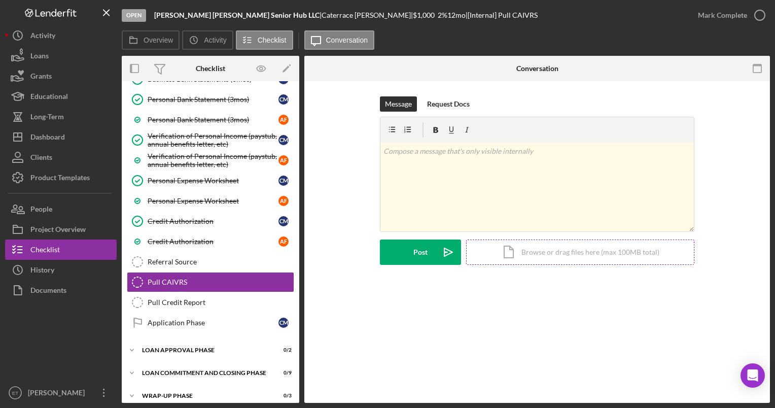
click at [547, 253] on div "Icon/Document Browse or drag files here (max 100MB total) Tap to choose files o…" at bounding box center [580, 251] width 228 height 25
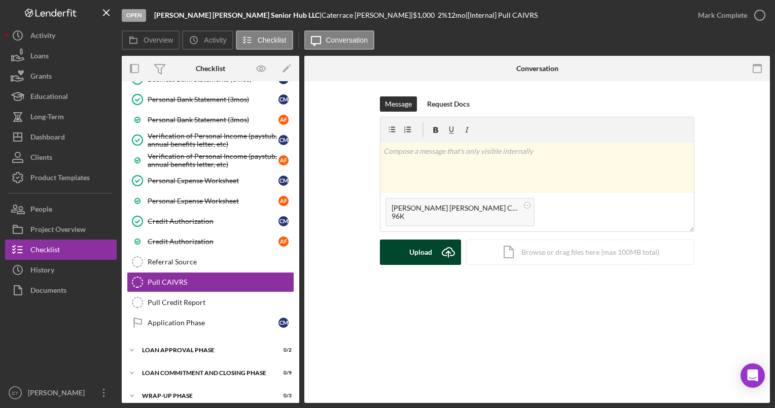
click at [423, 255] on div "Upload" at bounding box center [420, 251] width 23 height 25
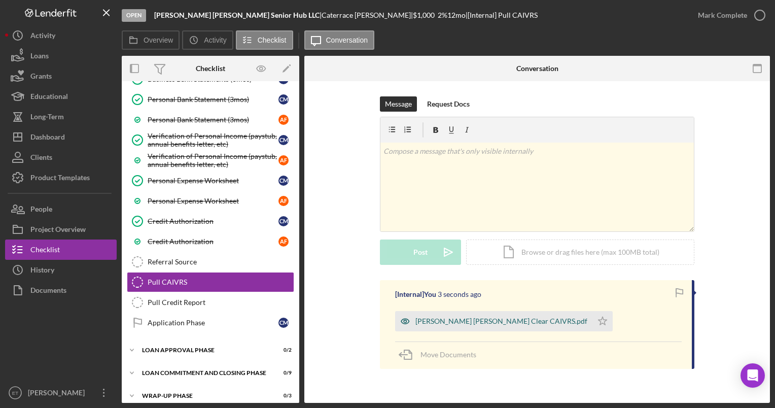
click at [403, 321] on icon "button" at bounding box center [405, 321] width 20 height 20
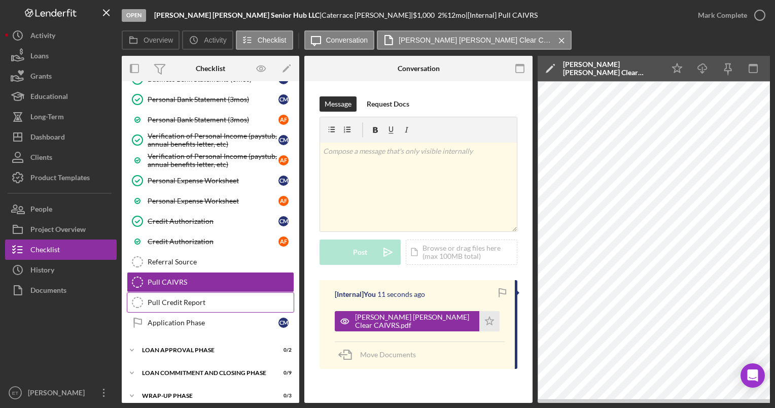
click at [198, 298] on div "Pull Credit Report" at bounding box center [221, 302] width 146 height 8
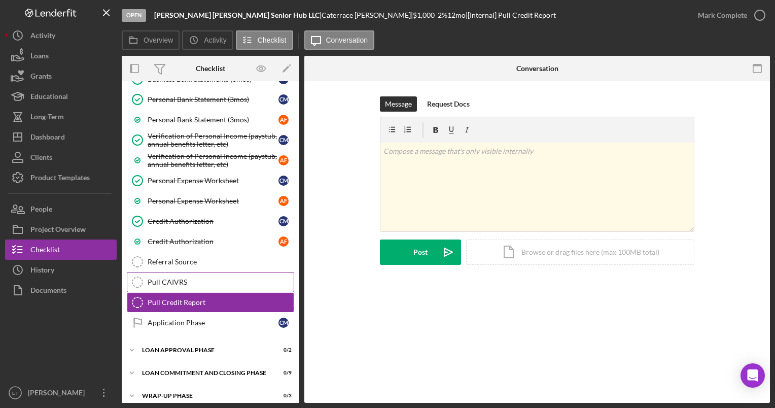
click at [174, 278] on div "Pull CAIVRS" at bounding box center [221, 282] width 146 height 8
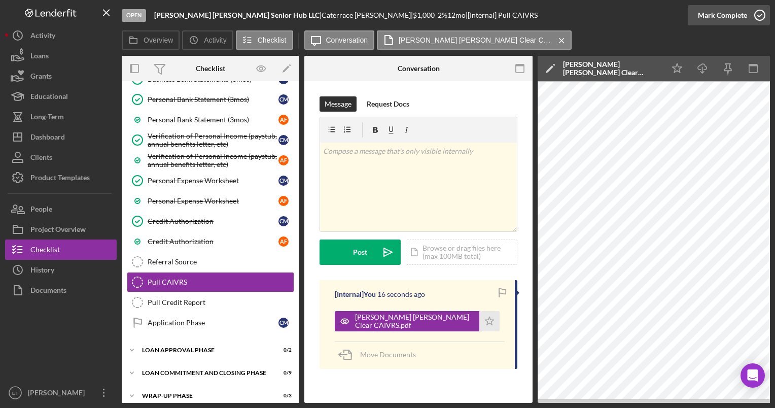
click at [758, 16] on icon "button" at bounding box center [759, 15] width 25 height 25
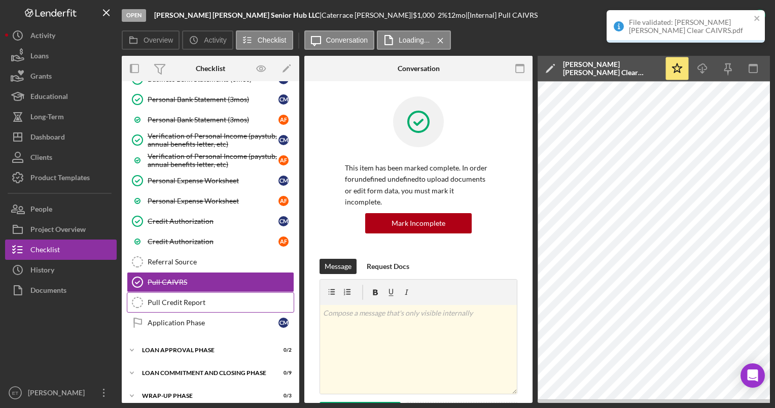
click at [188, 298] on div "Pull Credit Report" at bounding box center [221, 302] width 146 height 8
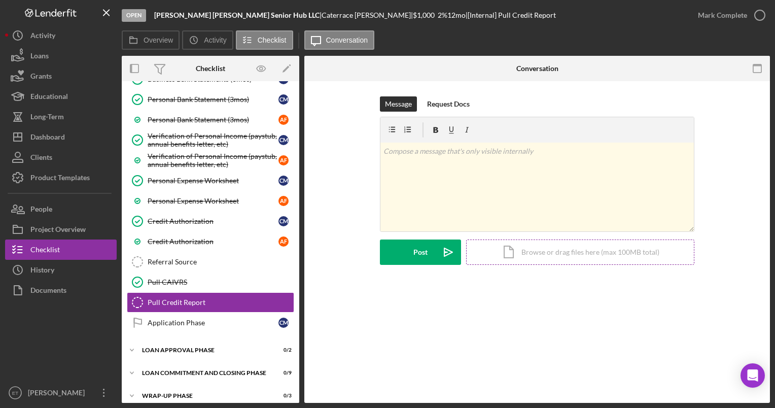
click at [576, 252] on div "Icon/Document Browse or drag files here (max 100MB total) Tap to choose files o…" at bounding box center [580, 251] width 228 height 25
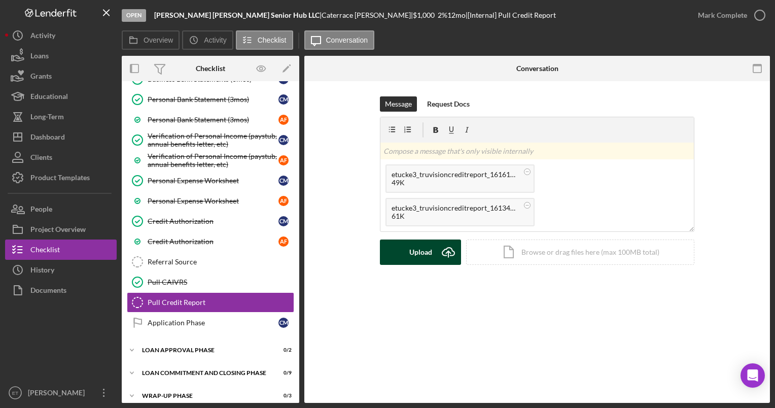
click at [424, 252] on div "Upload" at bounding box center [420, 251] width 23 height 25
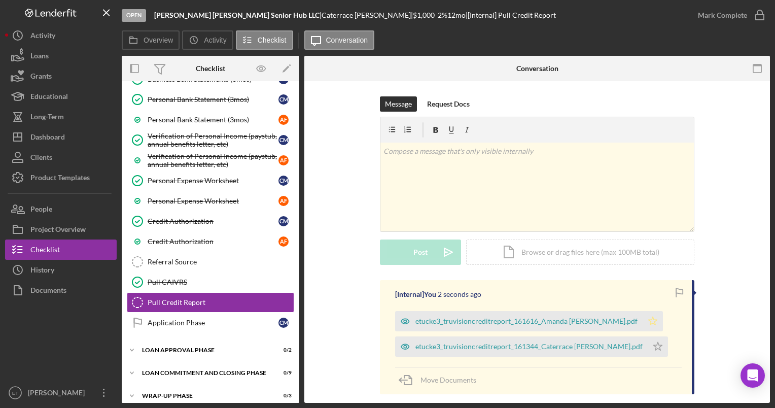
click at [642, 321] on icon "Icon/Star" at bounding box center [652, 321] width 20 height 20
click at [647, 347] on icon "Icon/Star" at bounding box center [657, 346] width 20 height 20
click at [761, 18] on icon "button" at bounding box center [759, 15] width 25 height 25
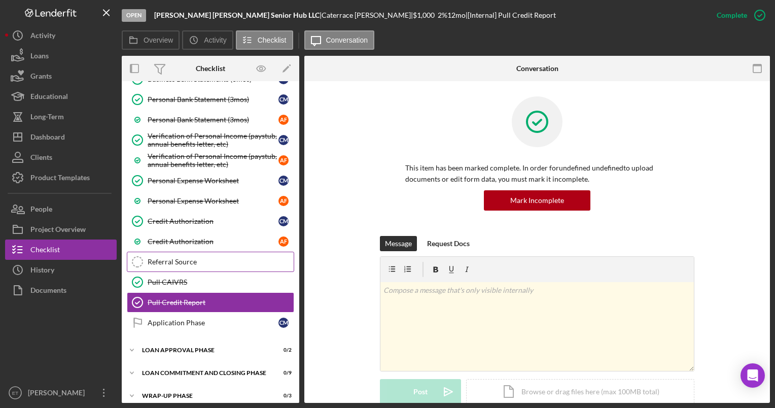
click at [200, 258] on div "Referral Source" at bounding box center [221, 262] width 146 height 8
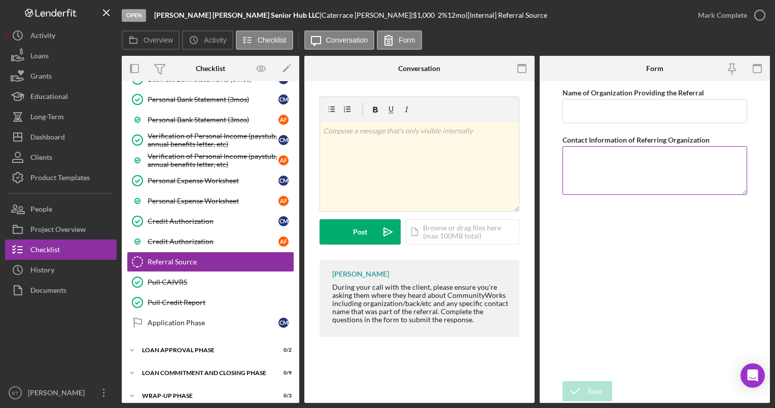
click at [577, 158] on textarea "Contact Information of Referring Organization" at bounding box center [654, 170] width 184 height 49
paste textarea "Power up [PERSON_NAME]"
click at [577, 158] on textarea "Power up [PERSON_NAME]" at bounding box center [654, 170] width 184 height 49
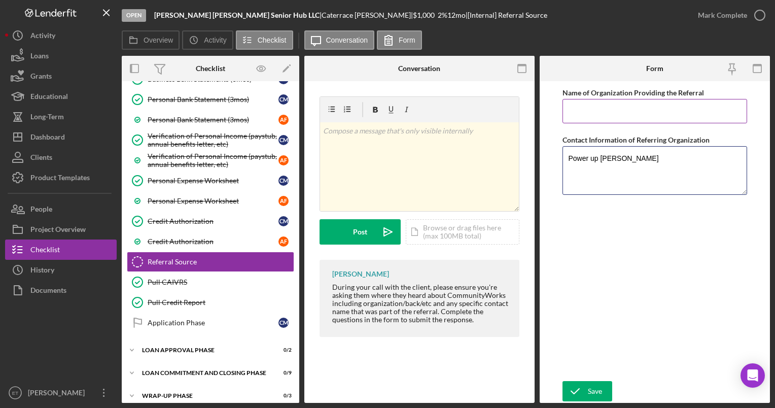
type textarea "Power up [PERSON_NAME]"
click at [586, 109] on input "Name of Organization Providing the Referral" at bounding box center [654, 111] width 184 height 24
type input "Spartanburg Power Up - [PERSON_NAME]"
click at [584, 166] on textarea "Power up [PERSON_NAME]" at bounding box center [654, 170] width 184 height 49
click at [657, 155] on textarea "Power up [PERSON_NAME]" at bounding box center [654, 170] width 184 height 49
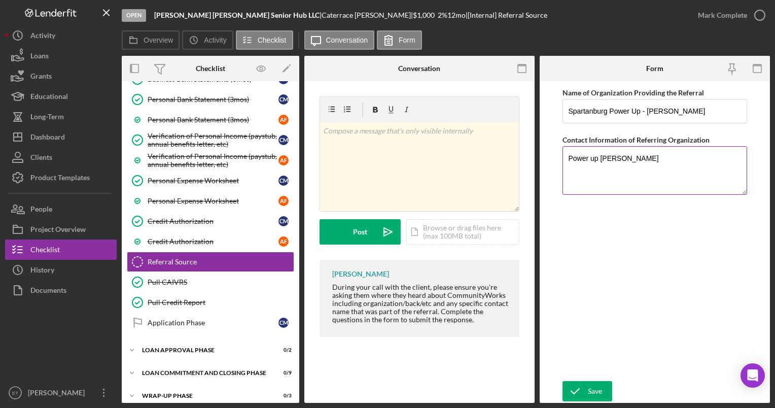
paste textarea "Power up [PERSON_NAME]"
click at [641, 165] on textarea "Power up [PERSON_NAME] Power up [PERSON_NAME]" at bounding box center [654, 170] width 184 height 49
type textarea "P"
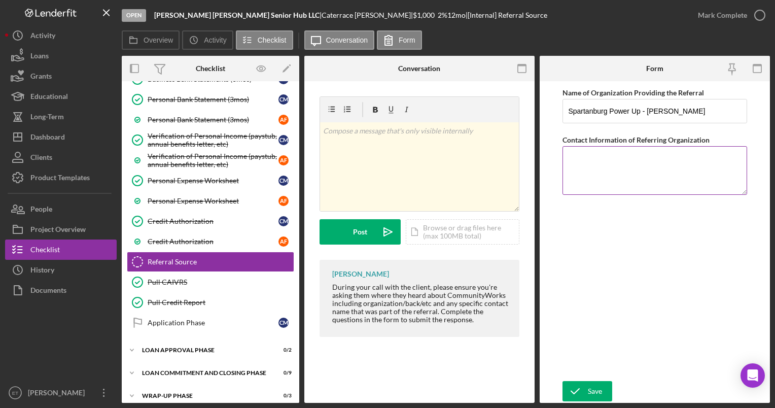
paste textarea "[URL][DOMAIN_NAME]"
type textarea "[URL][DOMAIN_NAME]"
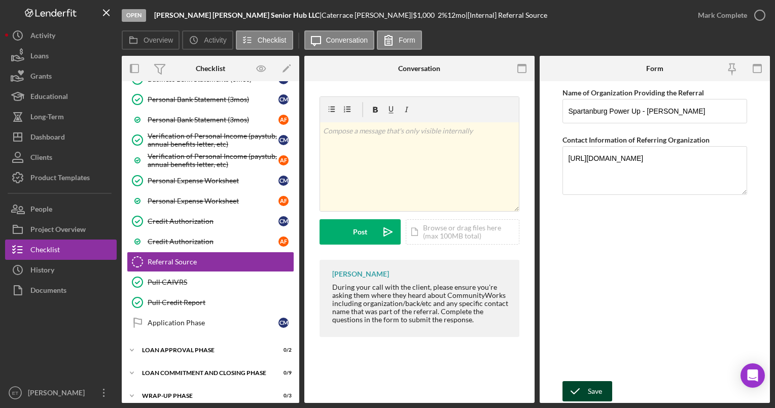
click at [604, 387] on button "Save" at bounding box center [587, 391] width 50 height 20
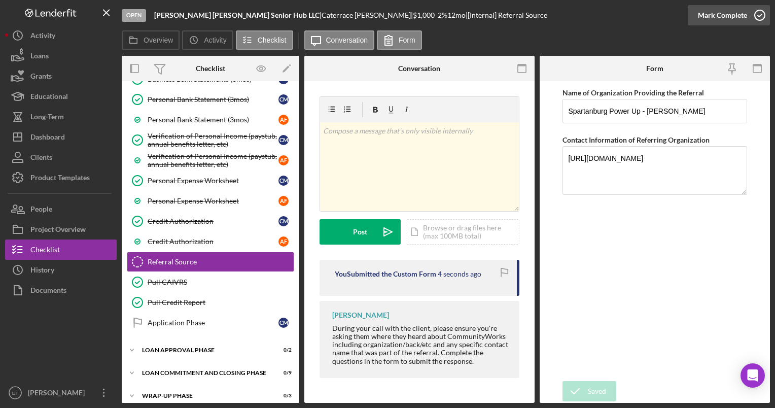
click at [760, 12] on icon "button" at bounding box center [759, 15] width 25 height 25
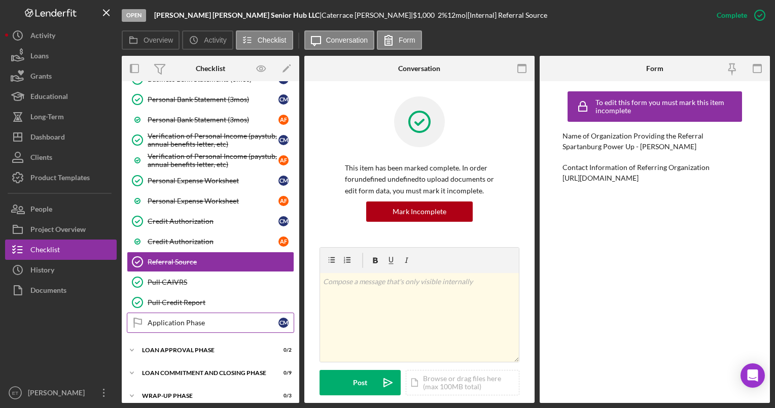
click at [177, 318] on div "Application Phase" at bounding box center [213, 322] width 131 height 8
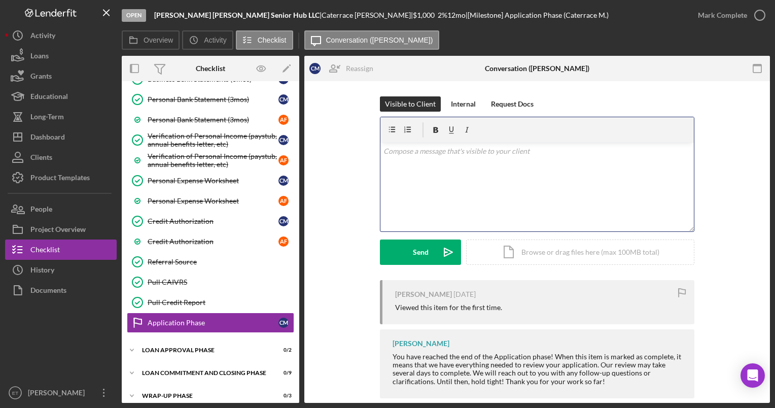
click at [420, 177] on div "v Color teal Color pink Remove color Add row above Add row below Add column bef…" at bounding box center [536, 186] width 313 height 89
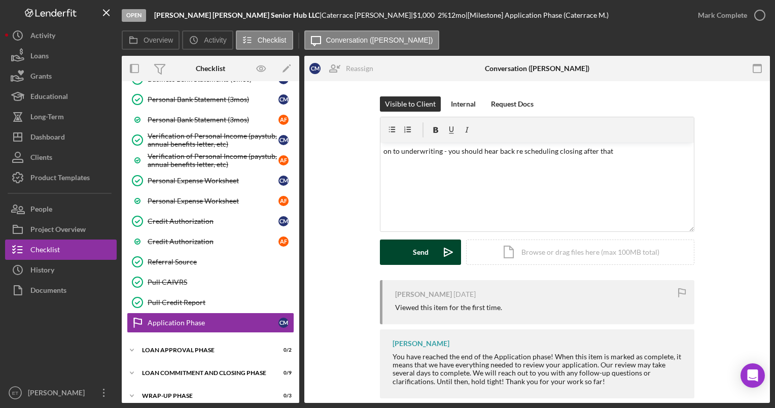
click at [426, 252] on div "Send" at bounding box center [421, 251] width 16 height 25
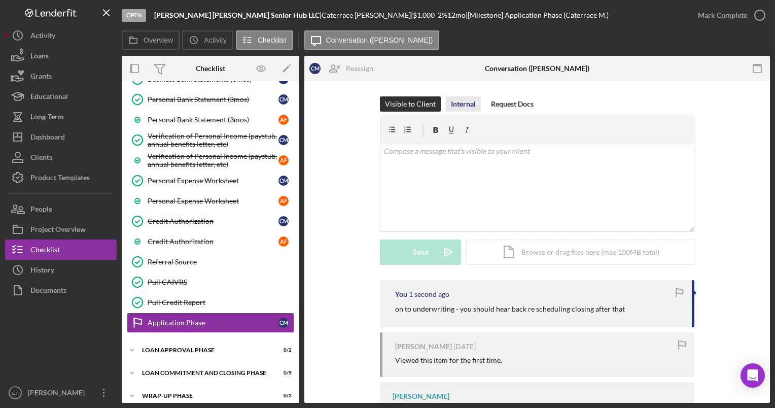
click at [460, 104] on div "Internal" at bounding box center [463, 103] width 25 height 15
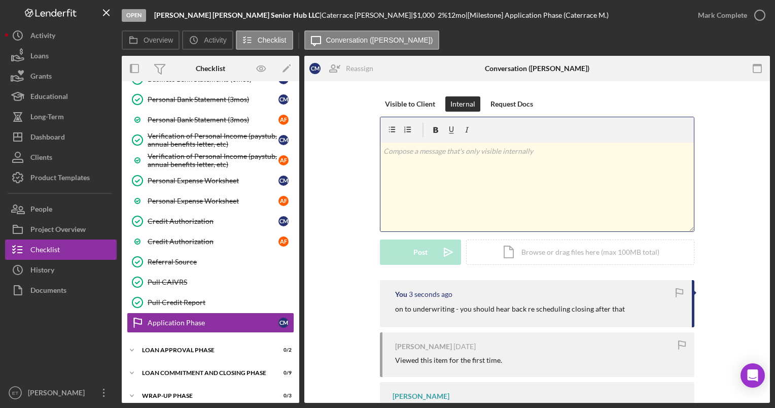
click at [431, 163] on div "v Color teal Color pink Remove color Add row above Add row below Add column bef…" at bounding box center [536, 186] width 313 height 89
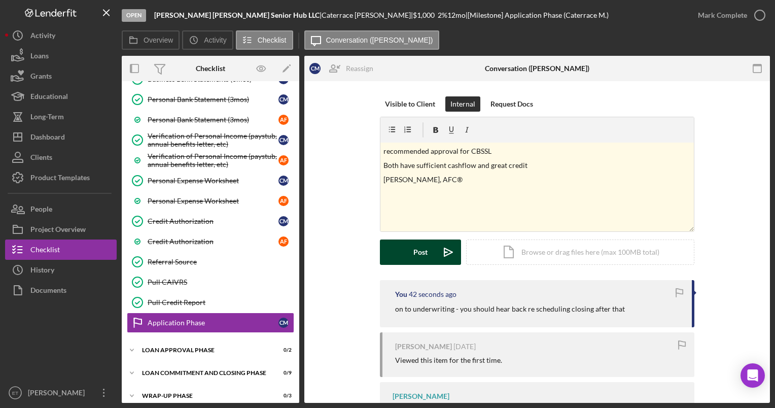
click at [446, 253] on polygon "submit" at bounding box center [448, 252] width 8 height 8
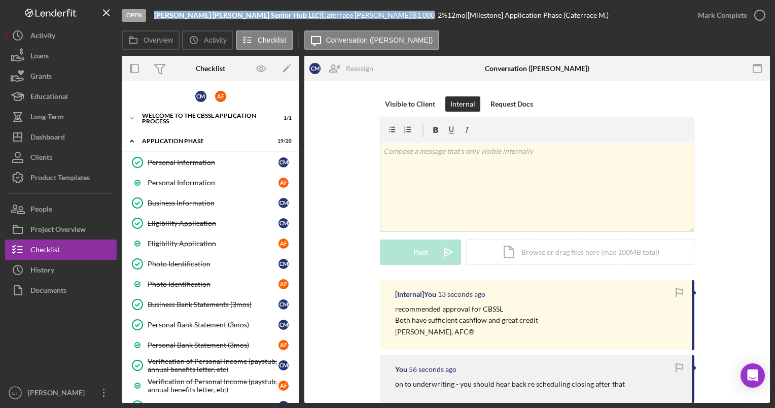
drag, startPoint x: 331, startPoint y: 14, endPoint x: 155, endPoint y: 16, distance: 176.4
click at [155, 16] on div "[PERSON_NAME] [PERSON_NAME] Senior Hub LLC | [PERSON_NAME] | $1,000 $1,000 2 % …" at bounding box center [381, 15] width 454 height 8
click at [230, 45] on button "Icon/History Activity" at bounding box center [207, 39] width 51 height 19
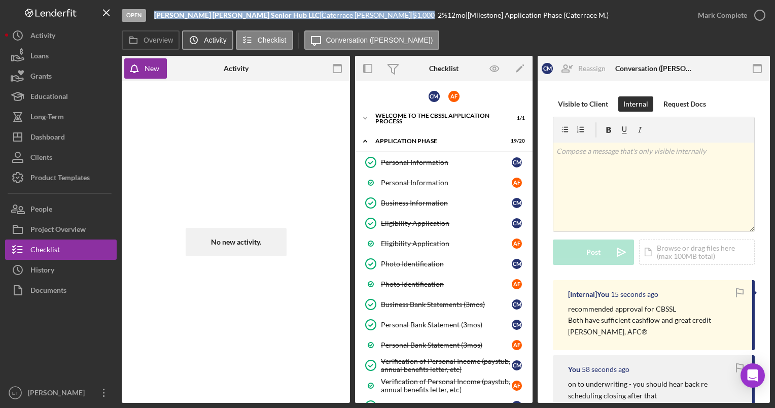
copy div "[PERSON_NAME] [PERSON_NAME] Senior Hub LLC | [PERSON_NAME] | $1,000"
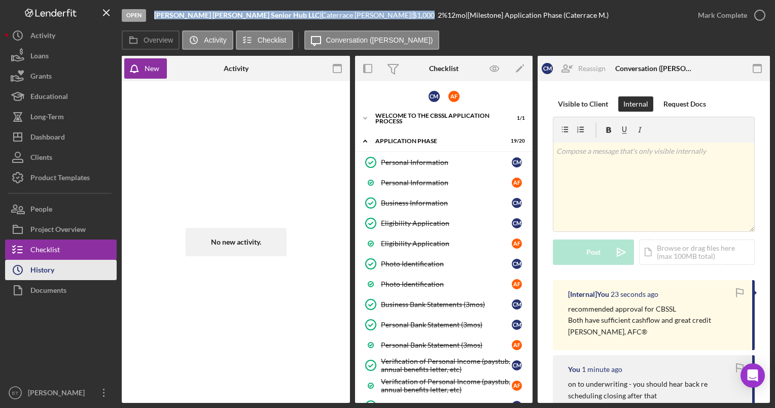
click at [46, 268] on div "History" at bounding box center [42, 271] width 24 height 23
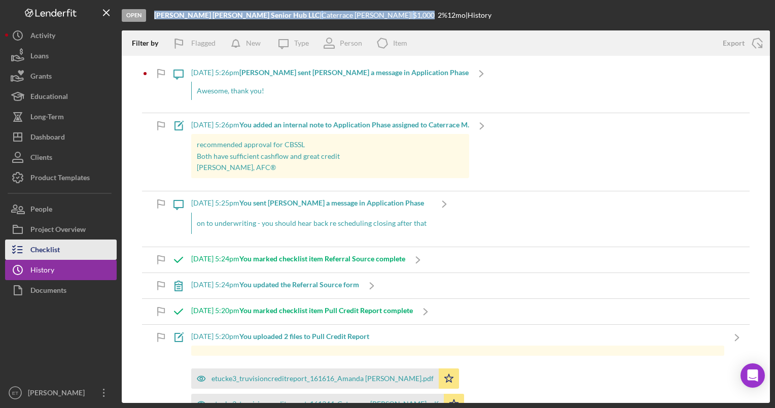
click at [46, 251] on div "Checklist" at bounding box center [44, 250] width 29 height 23
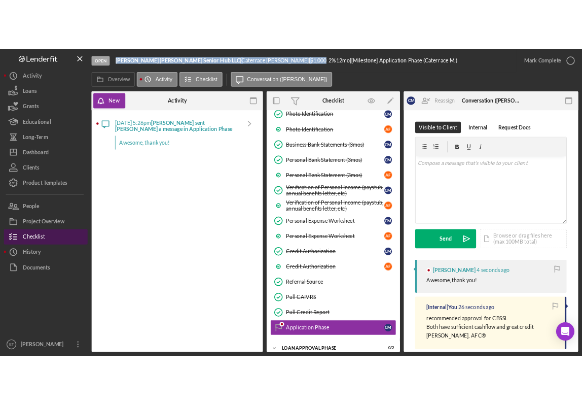
scroll to position [228, 0]
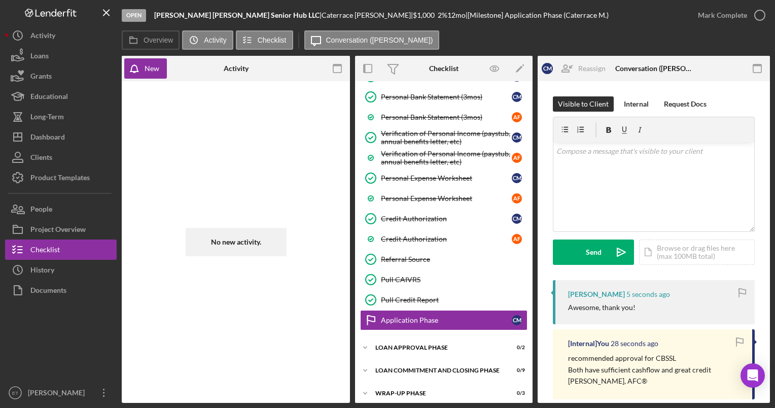
click at [203, 109] on div "No new activity." at bounding box center [236, 241] width 218 height 311
click at [44, 267] on div "History" at bounding box center [42, 271] width 24 height 23
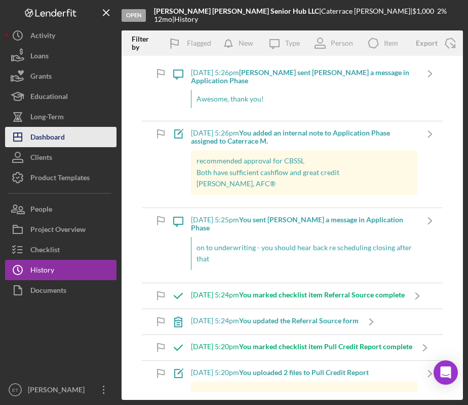
click at [46, 134] on div "Dashboard" at bounding box center [47, 138] width 34 height 23
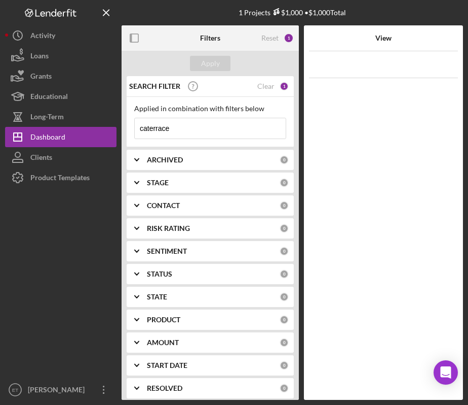
click at [183, 129] on input "caterrace" at bounding box center [210, 128] width 151 height 20
click at [261, 87] on div "Clear" at bounding box center [266, 86] width 17 height 8
click at [178, 128] on input at bounding box center [210, 128] width 151 height 20
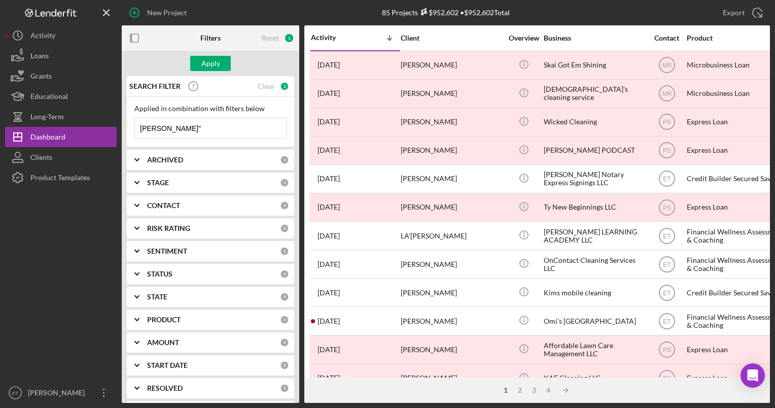
click at [140, 132] on input "[PERSON_NAME]"" at bounding box center [210, 128] width 151 height 20
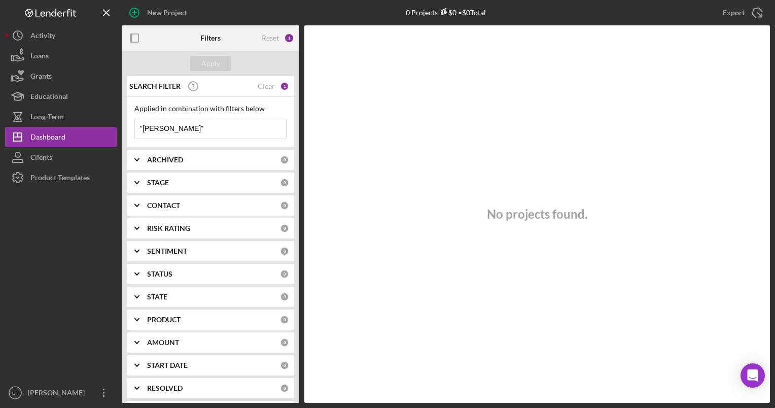
click at [182, 127] on input ""[PERSON_NAME]"" at bounding box center [210, 128] width 151 height 20
type input "[PERSON_NAME]"
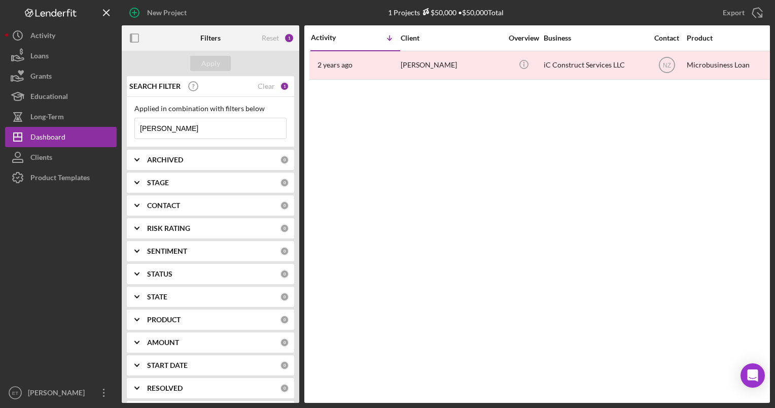
click at [160, 130] on input "[PERSON_NAME]" at bounding box center [210, 128] width 151 height 20
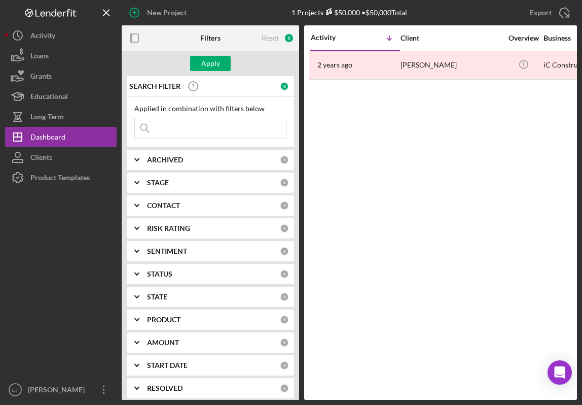
click at [176, 132] on input at bounding box center [210, 128] width 151 height 20
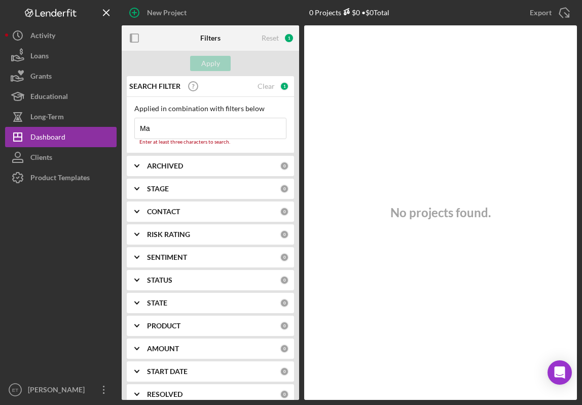
type input "M"
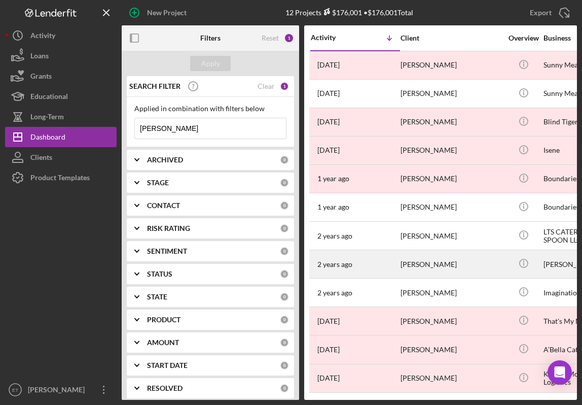
scroll to position [6, 0]
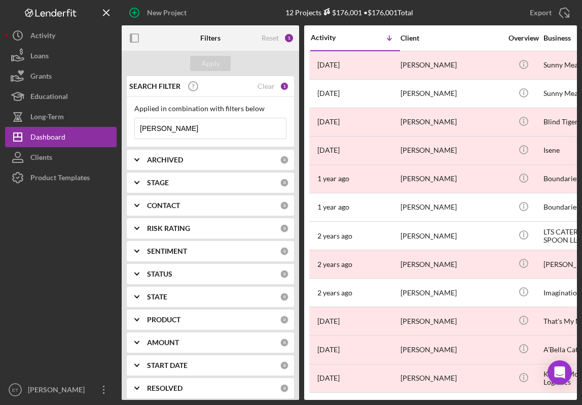
click at [164, 131] on input "[PERSON_NAME]" at bounding box center [210, 128] width 151 height 20
type input "W"
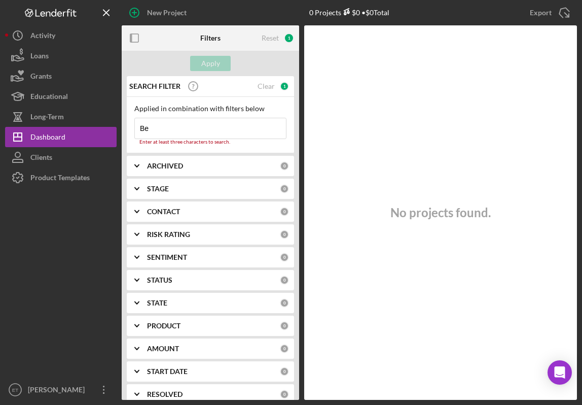
type input "B"
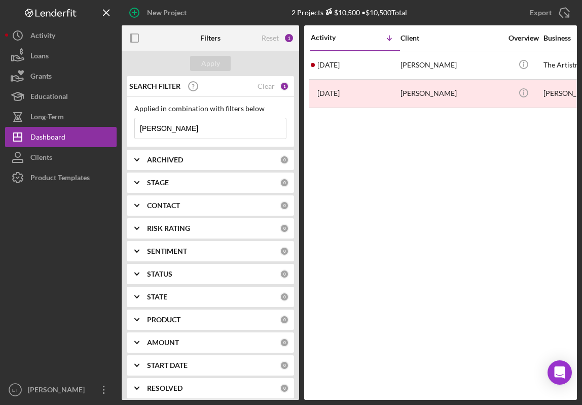
click at [195, 128] on input "[PERSON_NAME]" at bounding box center [210, 128] width 151 height 20
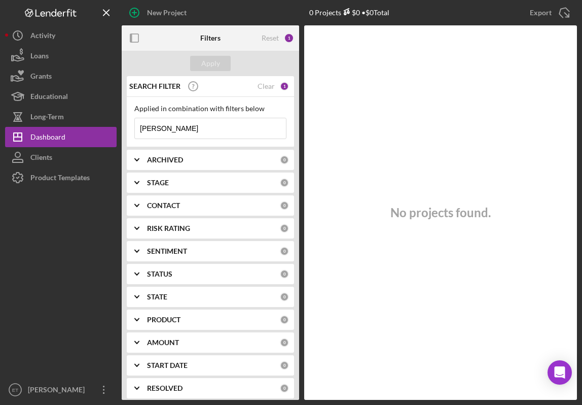
click at [176, 128] on input "[PERSON_NAME]" at bounding box center [210, 128] width 151 height 20
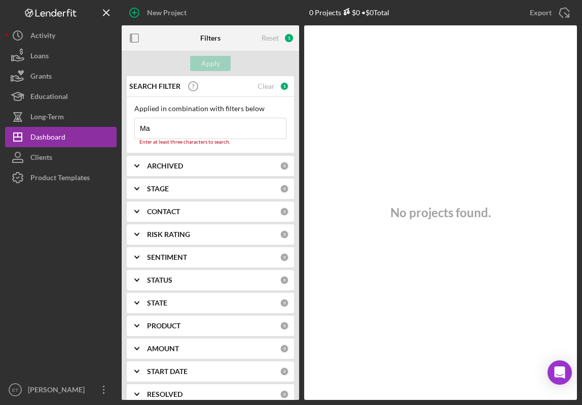
type input "M"
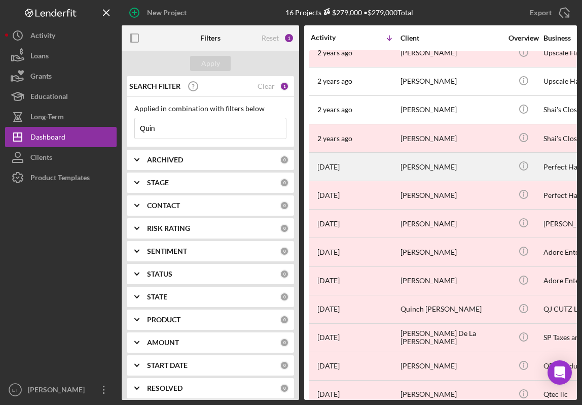
scroll to position [119, 0]
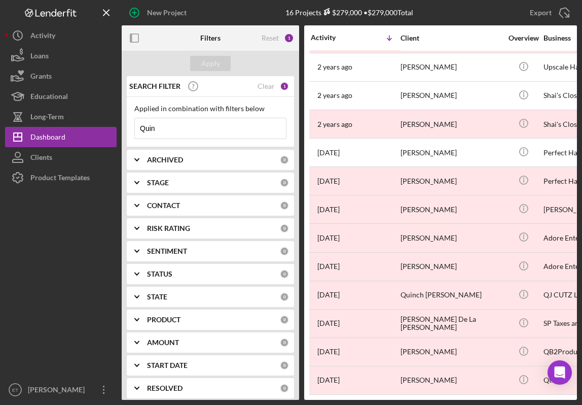
click at [160, 128] on input "Quin" at bounding box center [210, 128] width 151 height 20
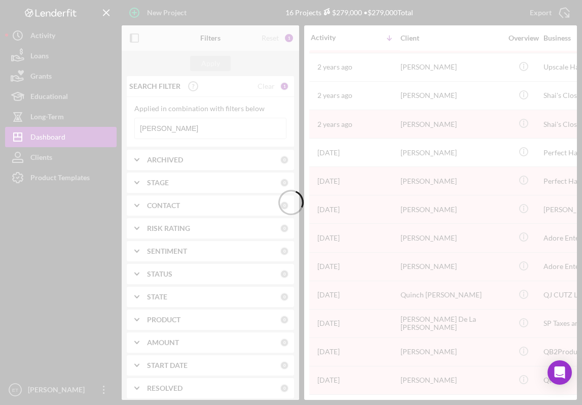
scroll to position [62, 0]
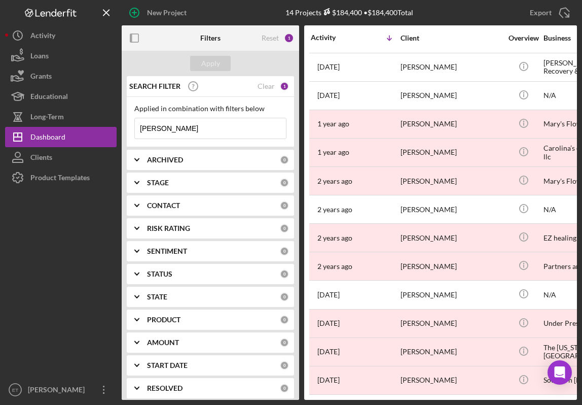
click at [158, 128] on input "[PERSON_NAME]" at bounding box center [210, 128] width 151 height 20
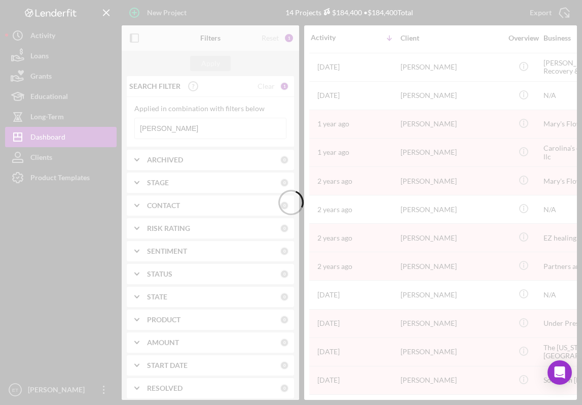
scroll to position [0, 0]
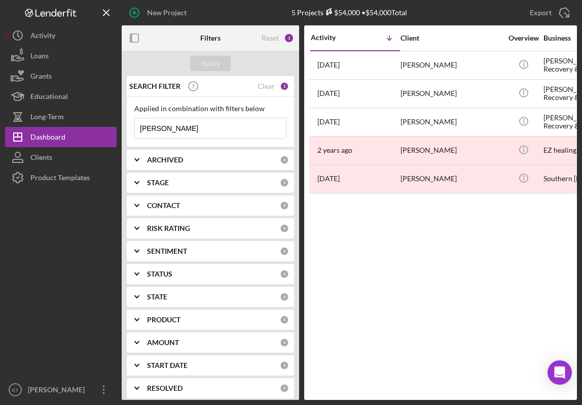
click at [159, 130] on input "[PERSON_NAME]" at bounding box center [210, 128] width 151 height 20
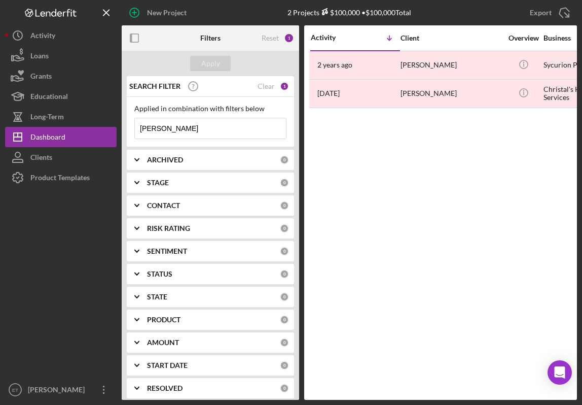
click at [199, 121] on input "[PERSON_NAME]" at bounding box center [210, 128] width 151 height 20
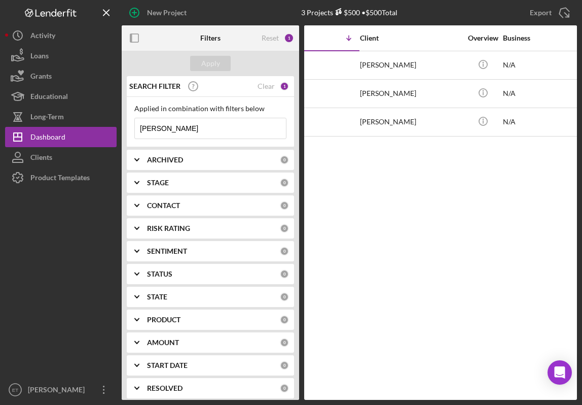
scroll to position [0, 32]
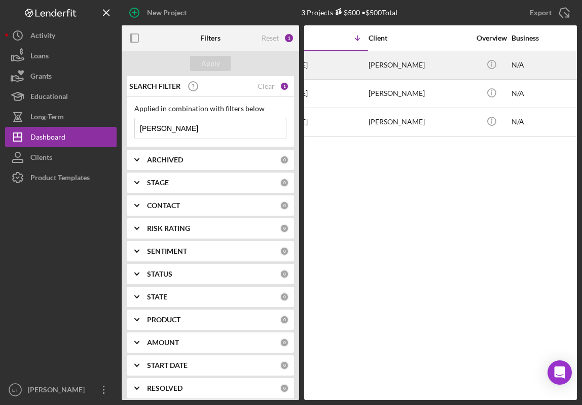
type input "[PERSON_NAME]"
click at [318, 69] on div "[DATE] [PERSON_NAME]" at bounding box center [323, 65] width 89 height 27
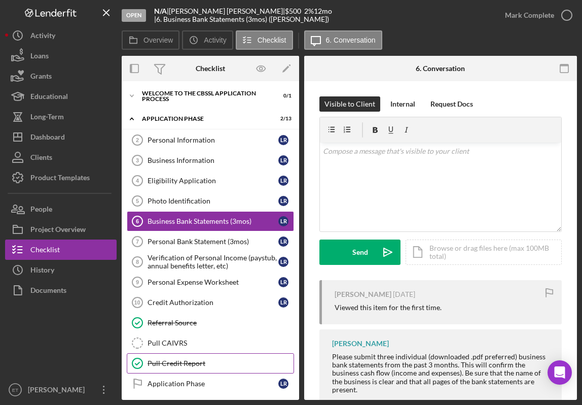
scroll to position [69, 0]
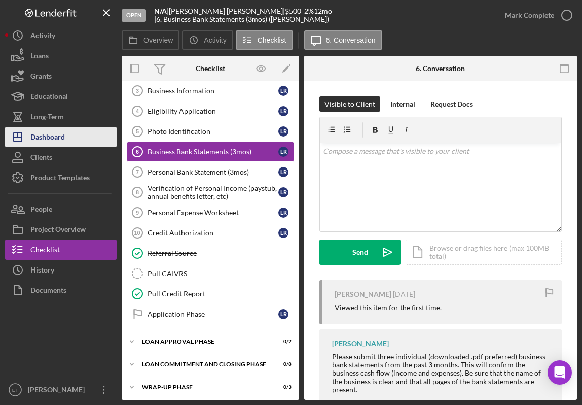
click at [43, 138] on div "Dashboard" at bounding box center [47, 138] width 34 height 23
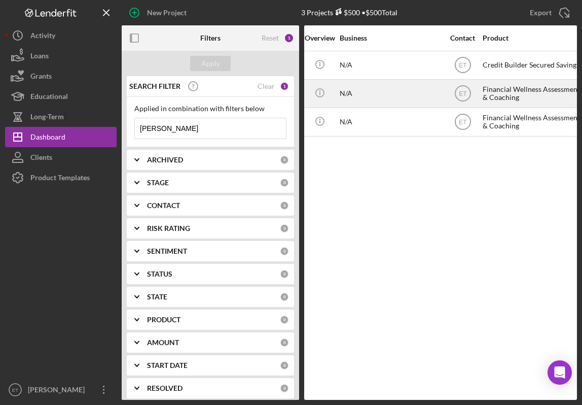
scroll to position [0, 208]
click at [512, 93] on div "Financial Wellness Assessment & Coaching" at bounding box center [529, 93] width 101 height 27
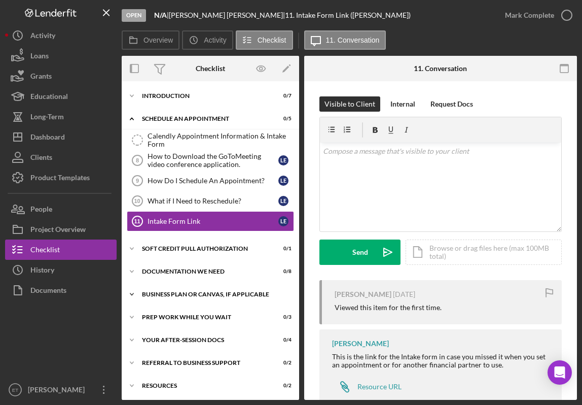
scroll to position [23, 0]
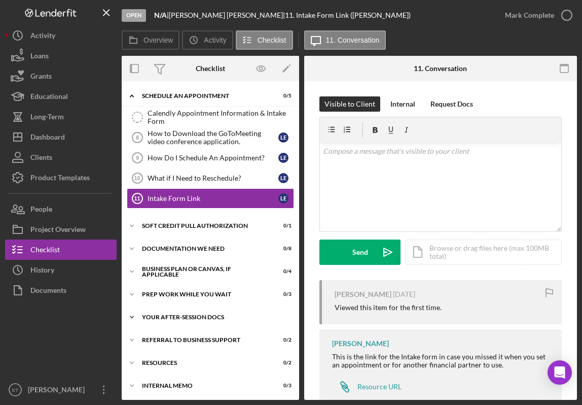
click at [204, 316] on div "Your After-Session Docs" at bounding box center [214, 317] width 144 height 6
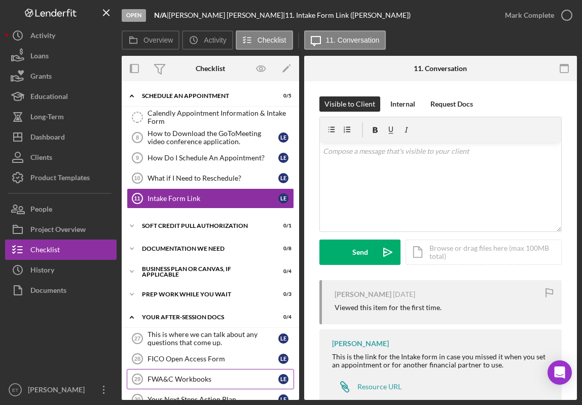
click at [195, 375] on div "FWA&C Workbooks" at bounding box center [213, 379] width 131 height 8
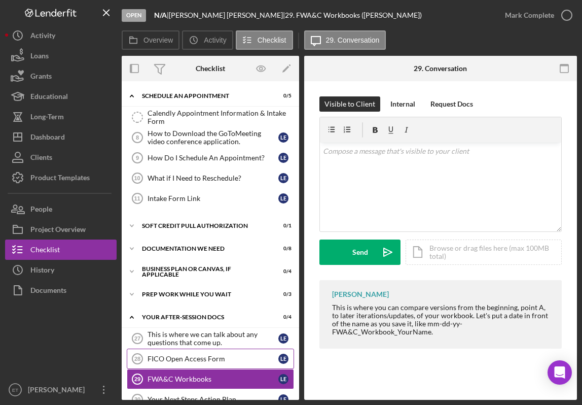
click at [193, 354] on div "FICO Open Access Form" at bounding box center [213, 358] width 131 height 8
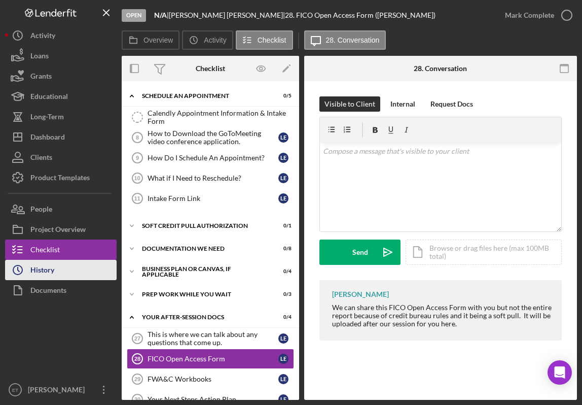
click at [48, 269] on div "History" at bounding box center [42, 271] width 24 height 23
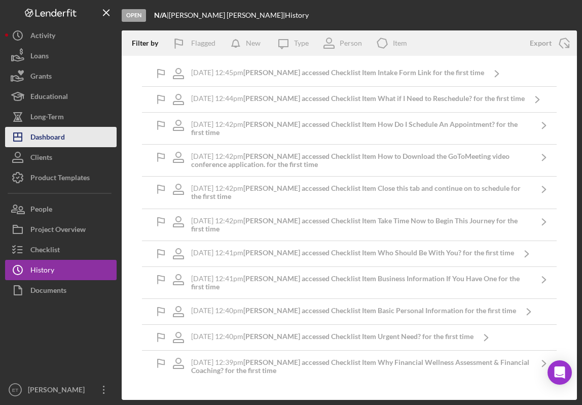
click at [57, 144] on div "Dashboard" at bounding box center [47, 138] width 34 height 23
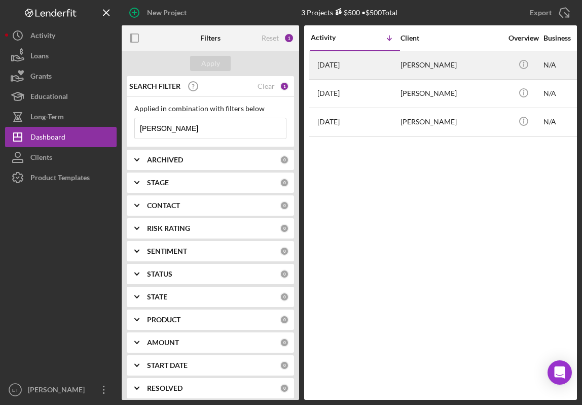
click at [410, 64] on div "[PERSON_NAME]" at bounding box center [450, 65] width 101 height 27
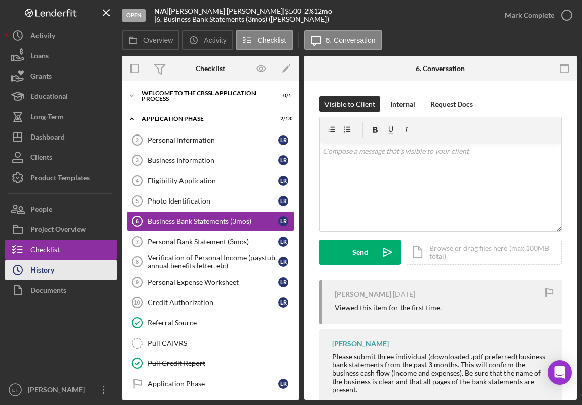
click at [40, 273] on div "History" at bounding box center [42, 271] width 24 height 23
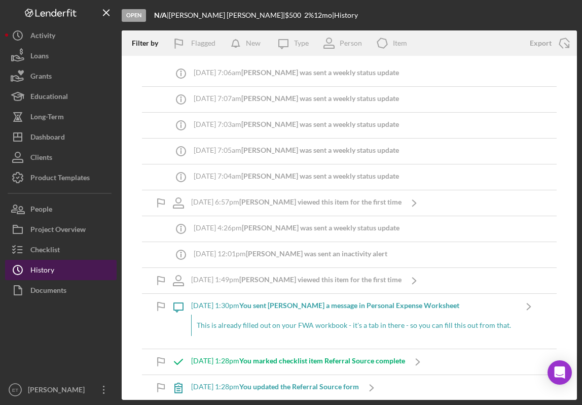
click at [40, 273] on div "History" at bounding box center [42, 271] width 24 height 23
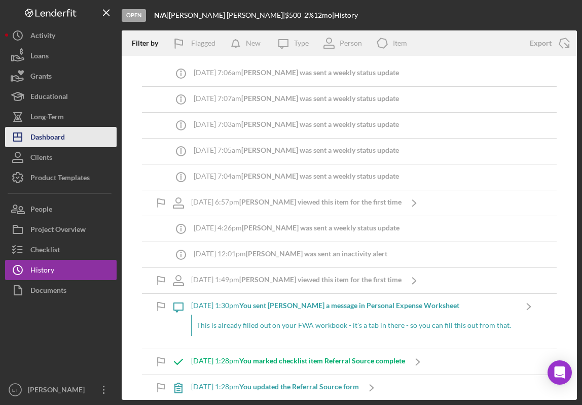
click at [47, 141] on div "Dashboard" at bounding box center [47, 138] width 34 height 23
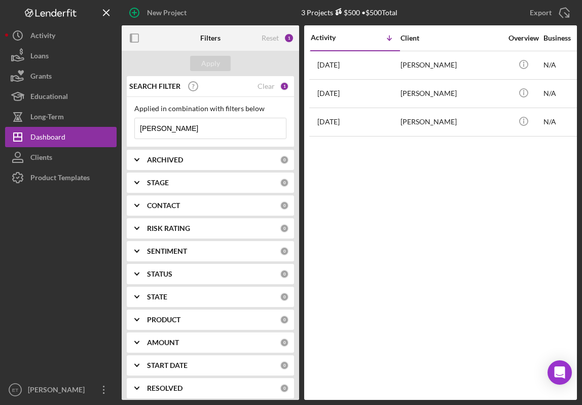
click at [170, 131] on input "[PERSON_NAME]" at bounding box center [210, 128] width 151 height 20
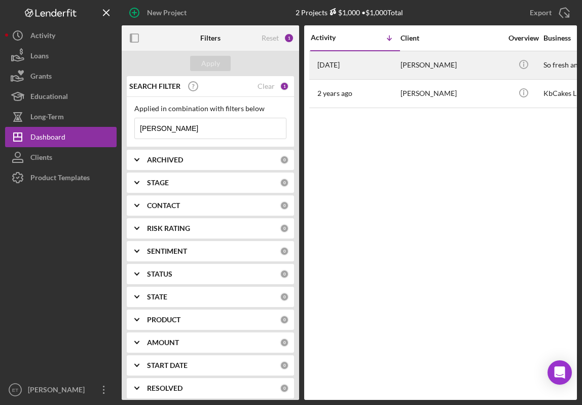
type input "[PERSON_NAME]"
click at [425, 67] on div "[PERSON_NAME]" at bounding box center [450, 65] width 101 height 27
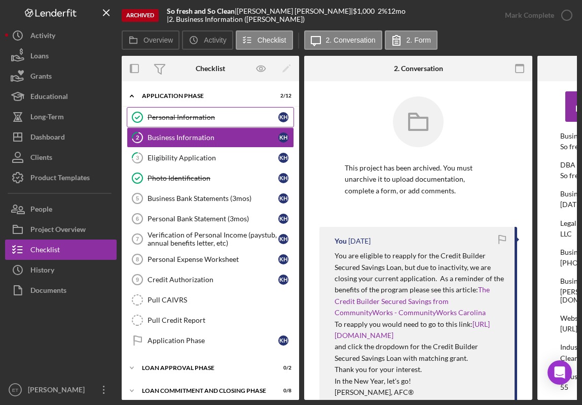
click at [194, 120] on div "Personal Information" at bounding box center [213, 117] width 131 height 8
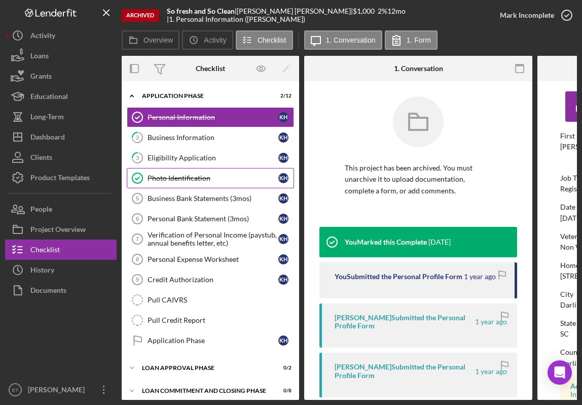
click at [186, 179] on div "Photo Identification" at bounding box center [213, 178] width 131 height 8
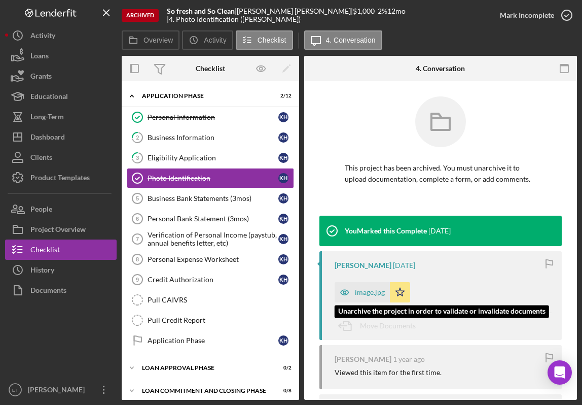
click at [347, 290] on icon "button" at bounding box center [345, 291] width 8 height 5
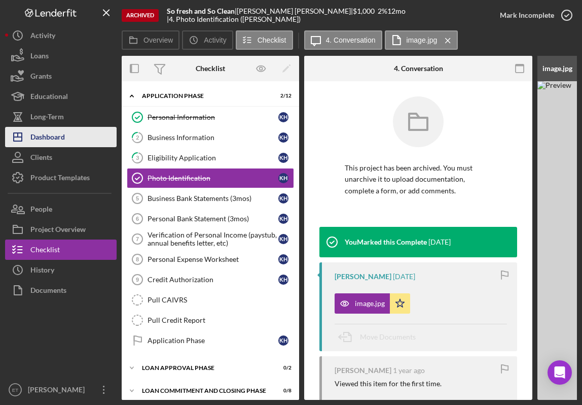
click at [54, 135] on div "Dashboard" at bounding box center [47, 138] width 34 height 23
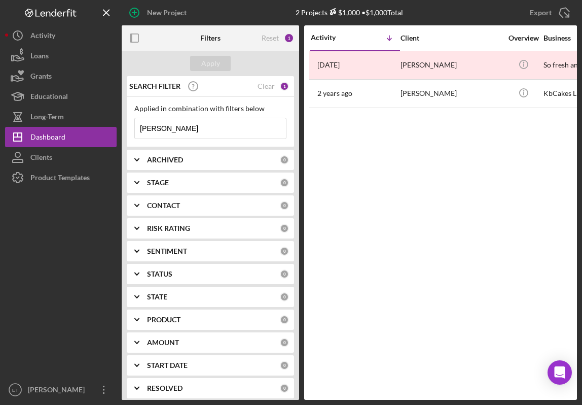
click at [169, 128] on input "[PERSON_NAME]" at bounding box center [210, 128] width 151 height 20
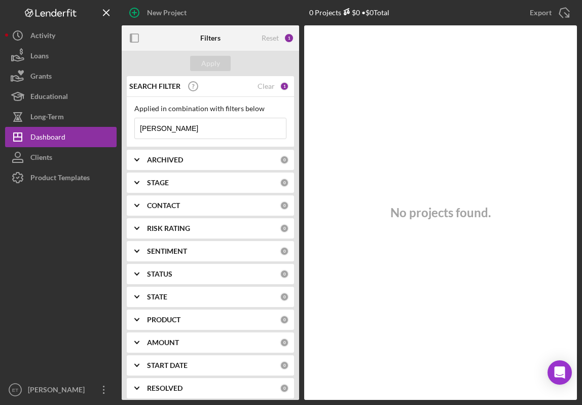
click at [170, 126] on input "[PERSON_NAME]" at bounding box center [210, 128] width 151 height 20
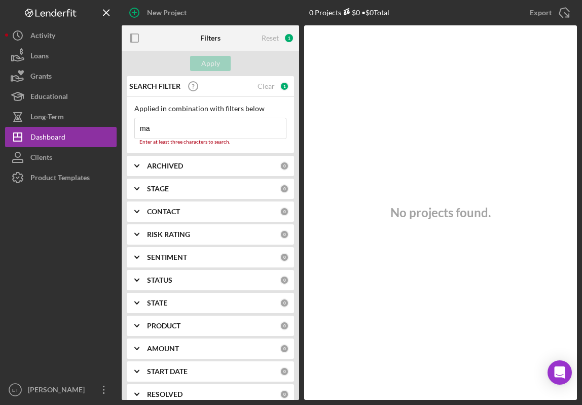
type input "m"
type input "D"
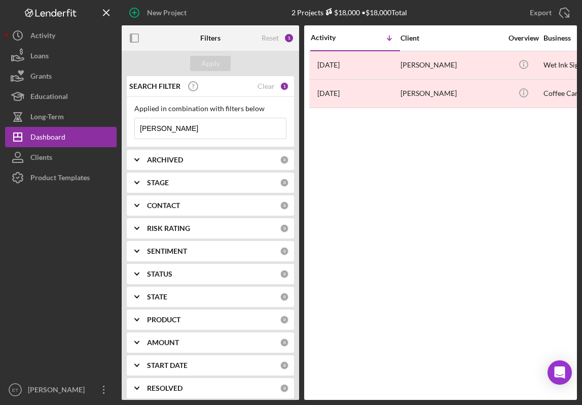
click at [171, 132] on input "[PERSON_NAME]" at bounding box center [210, 128] width 151 height 20
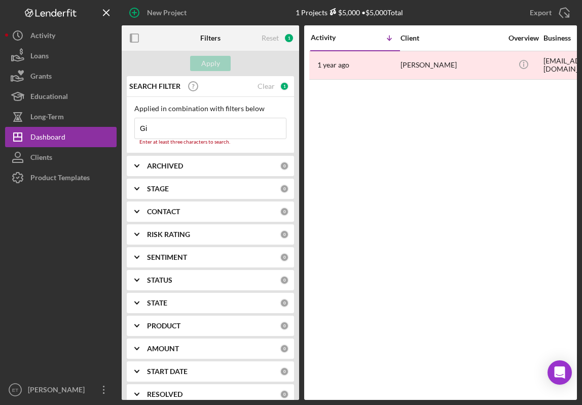
type input "G"
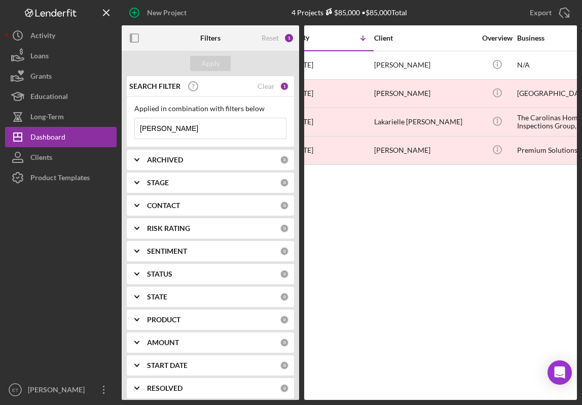
scroll to position [0, 26]
type input "[PERSON_NAME]"
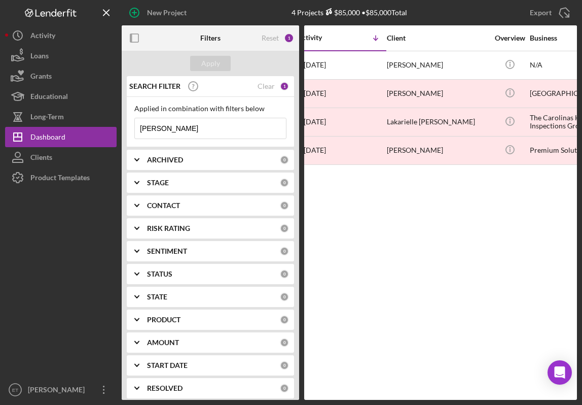
scroll to position [0, 0]
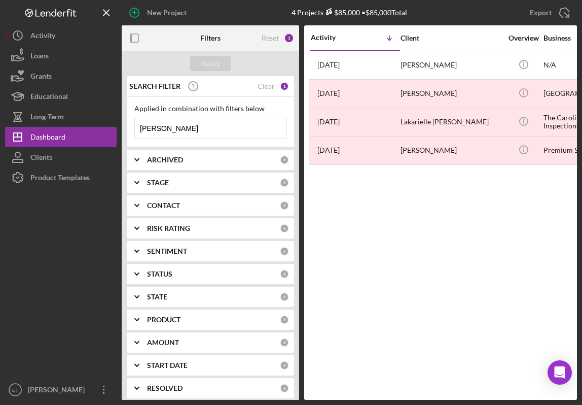
click at [390, 244] on div "Activity Icon/Table Sort Arrow Client Overview Business Contact Product Categor…" at bounding box center [440, 212] width 273 height 374
